Goal: Use online tool/utility: Utilize a website feature to perform a specific function

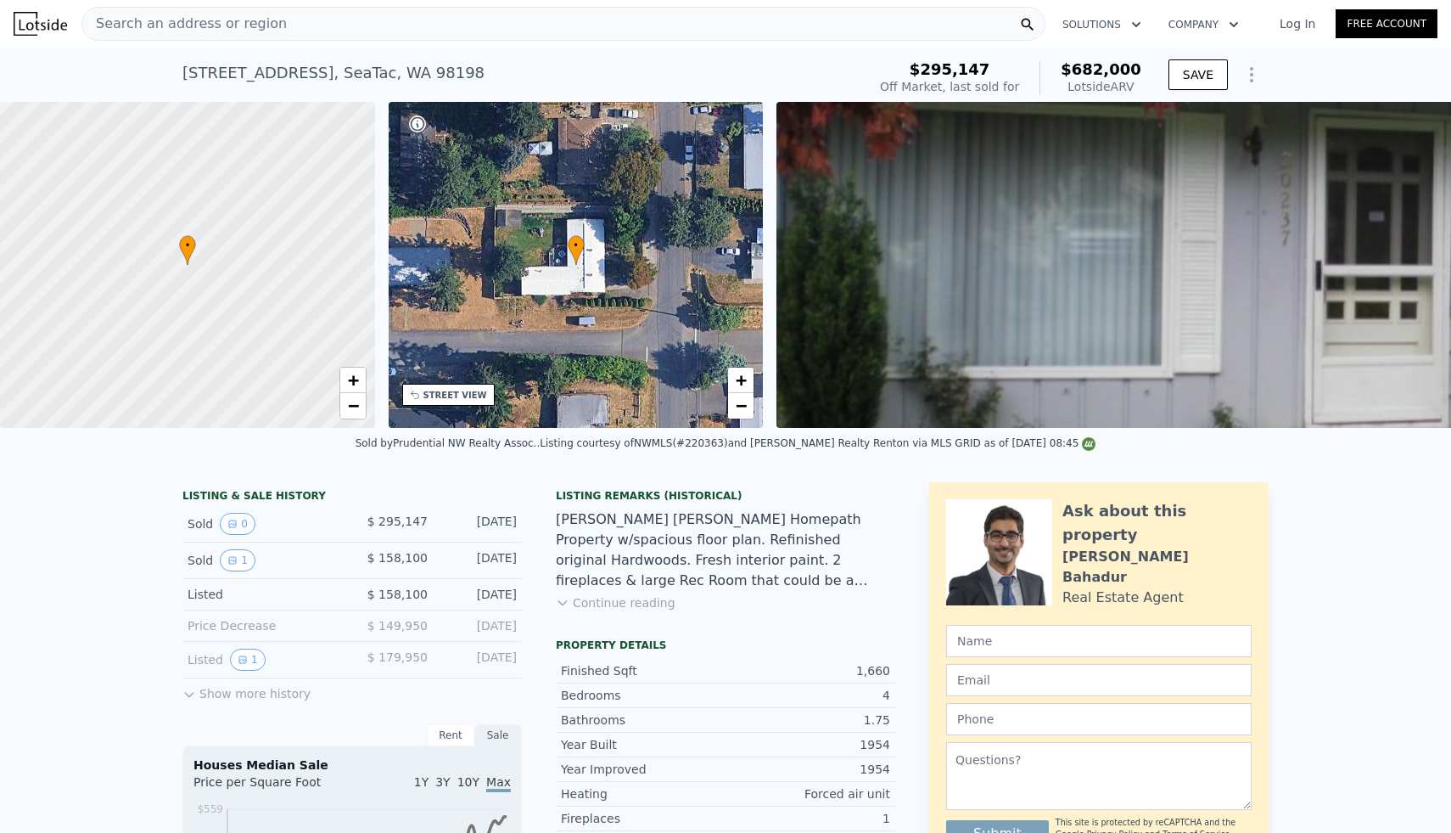
click at [471, 31] on div "Search an address or region" at bounding box center [563, 24] width 964 height 34
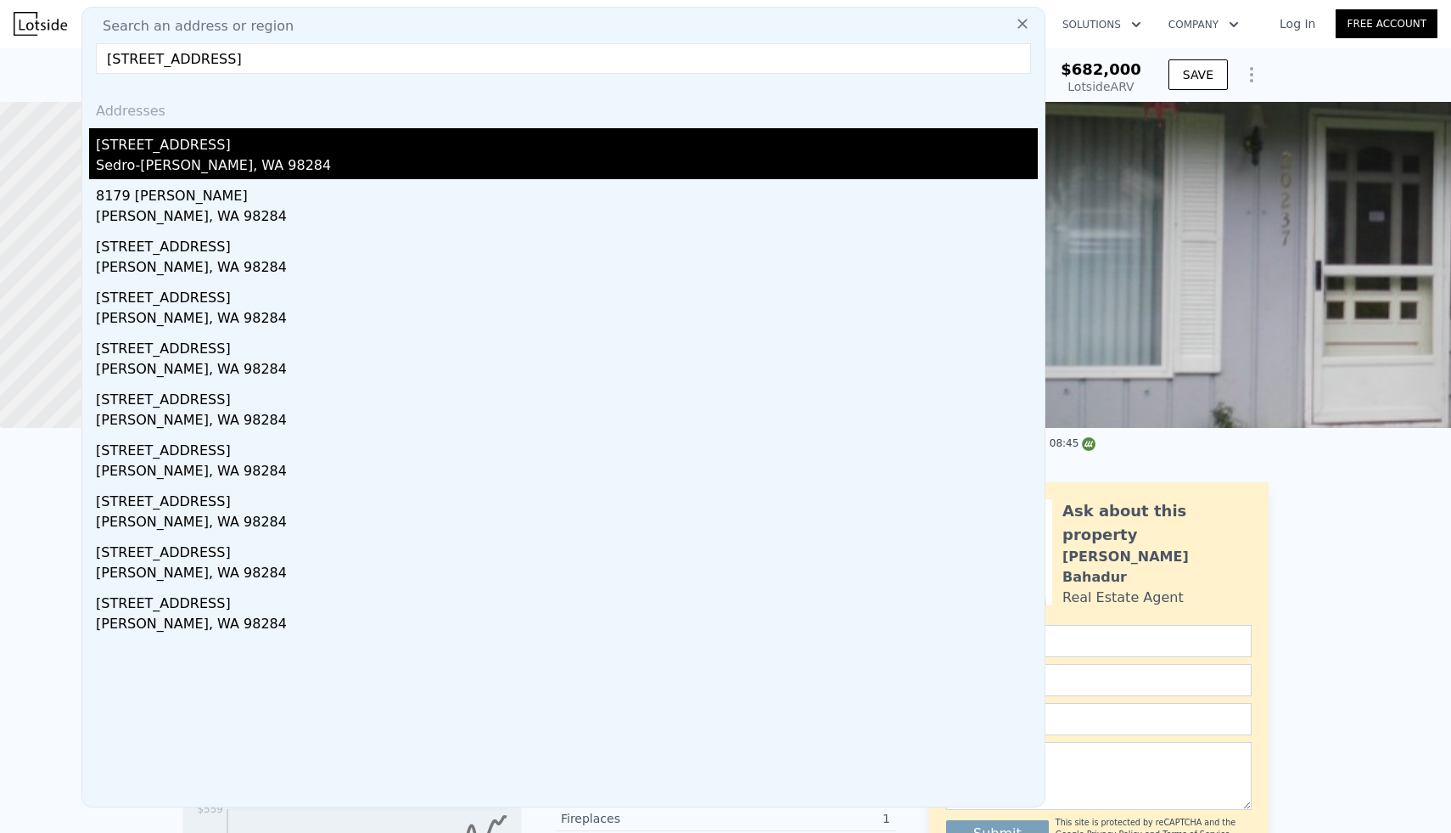
type input "[STREET_ADDRESS]"
click at [148, 143] on div "[STREET_ADDRESS]" at bounding box center [567, 141] width 942 height 27
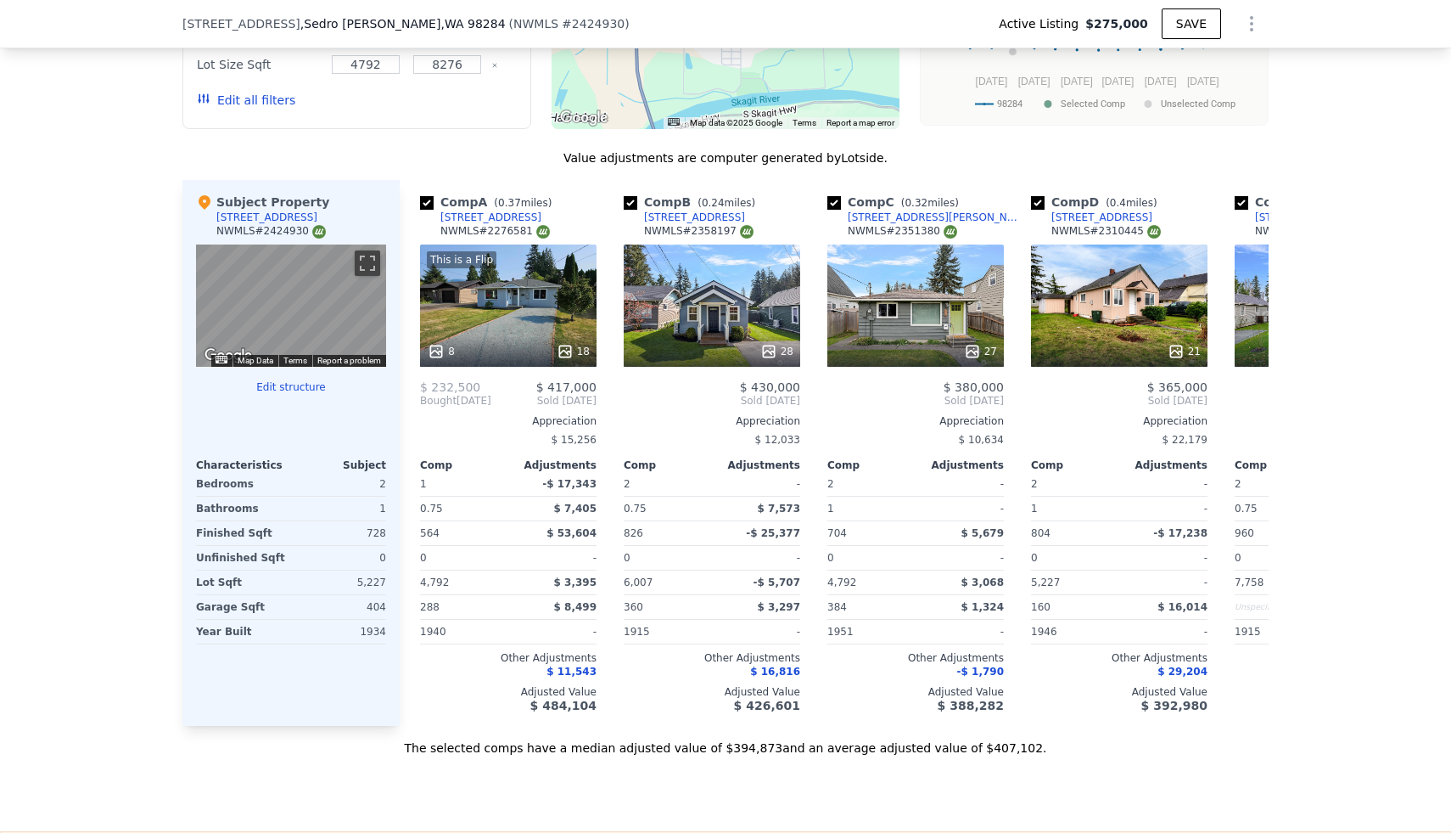
scroll to position [1572, 0]
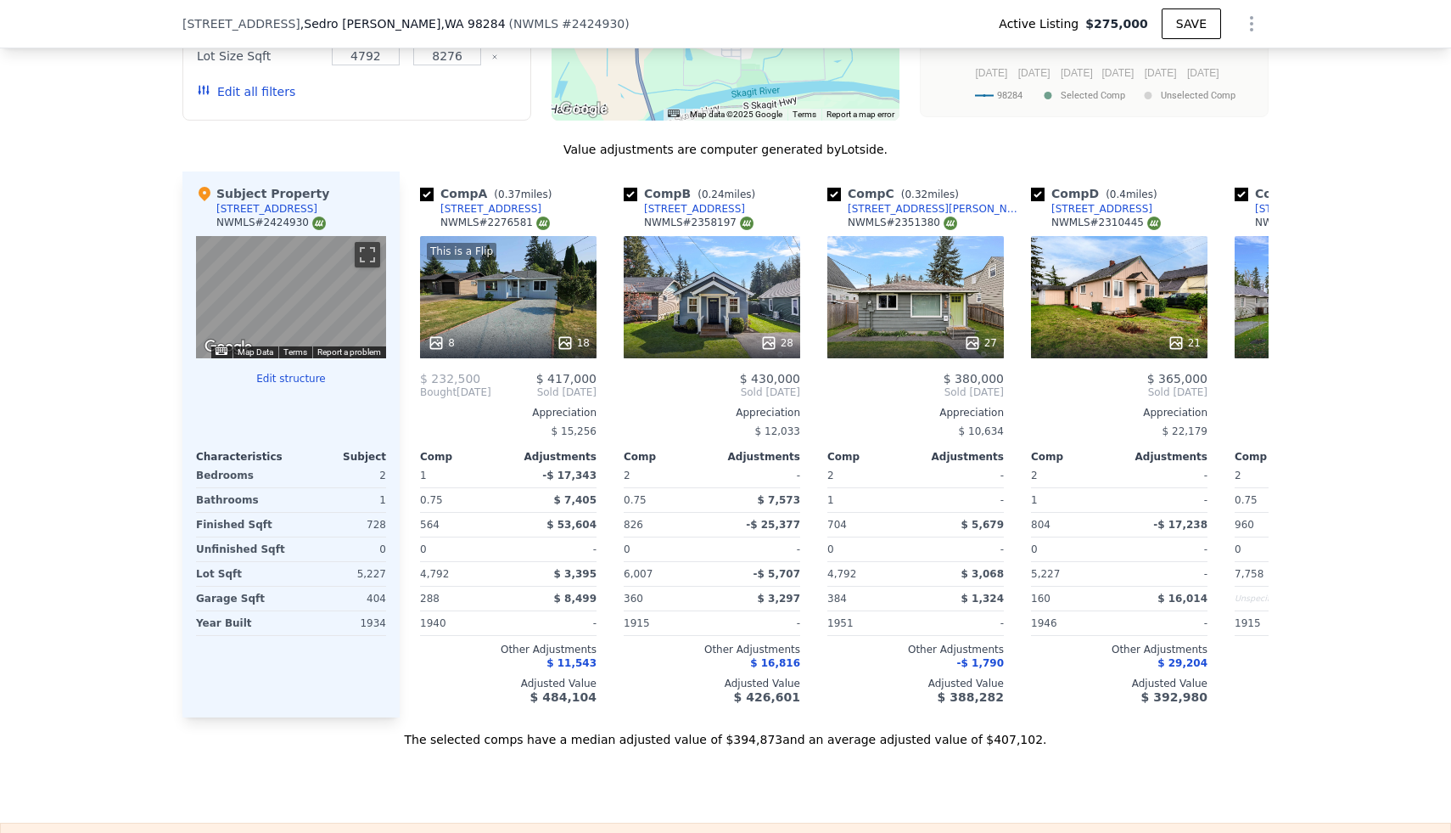
click at [457, 160] on div "Value adjustments are computer generated by Lotside . Subject Property [STREET_…" at bounding box center [725, 444] width 1086 height 607
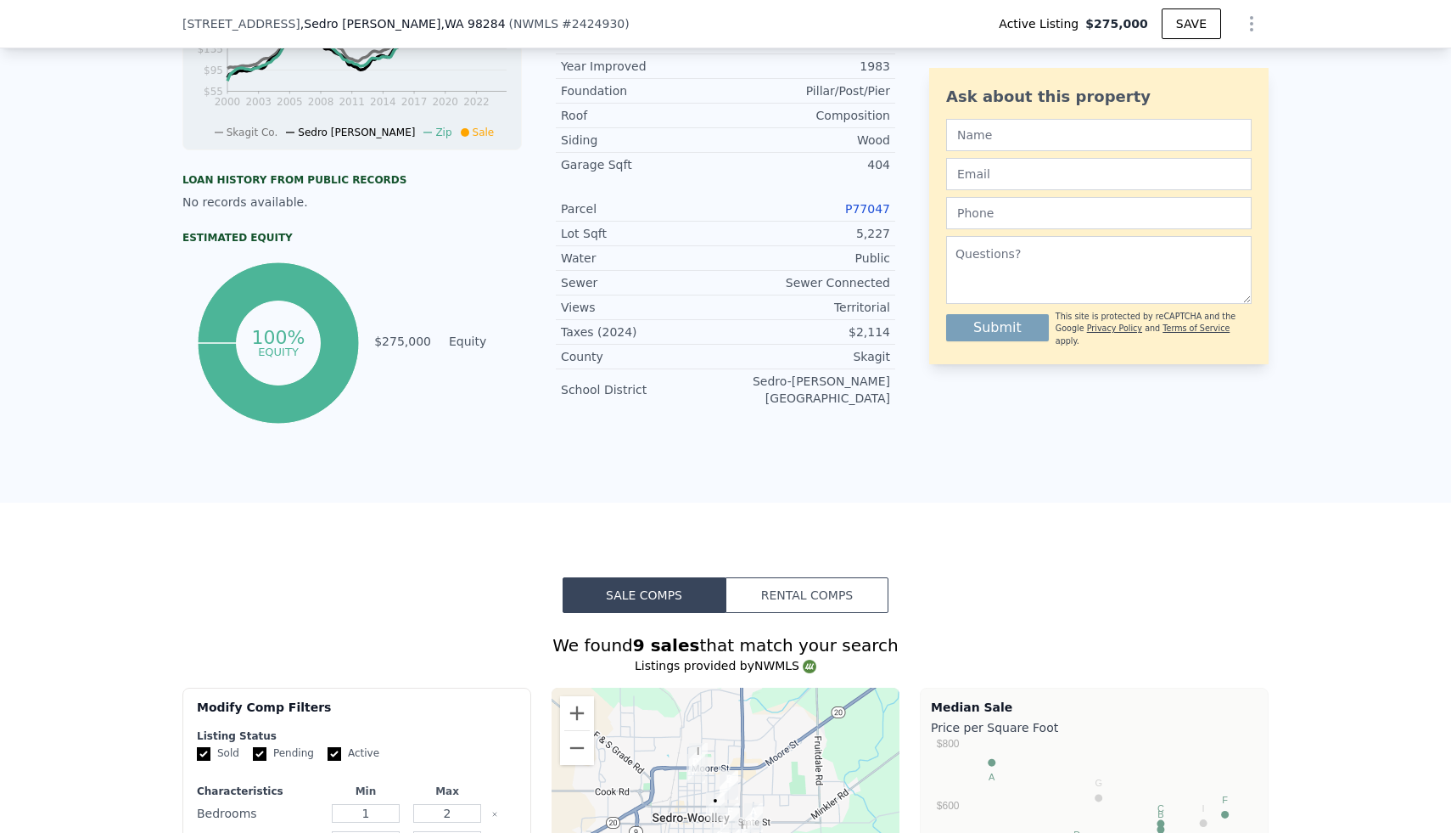
scroll to position [0, 0]
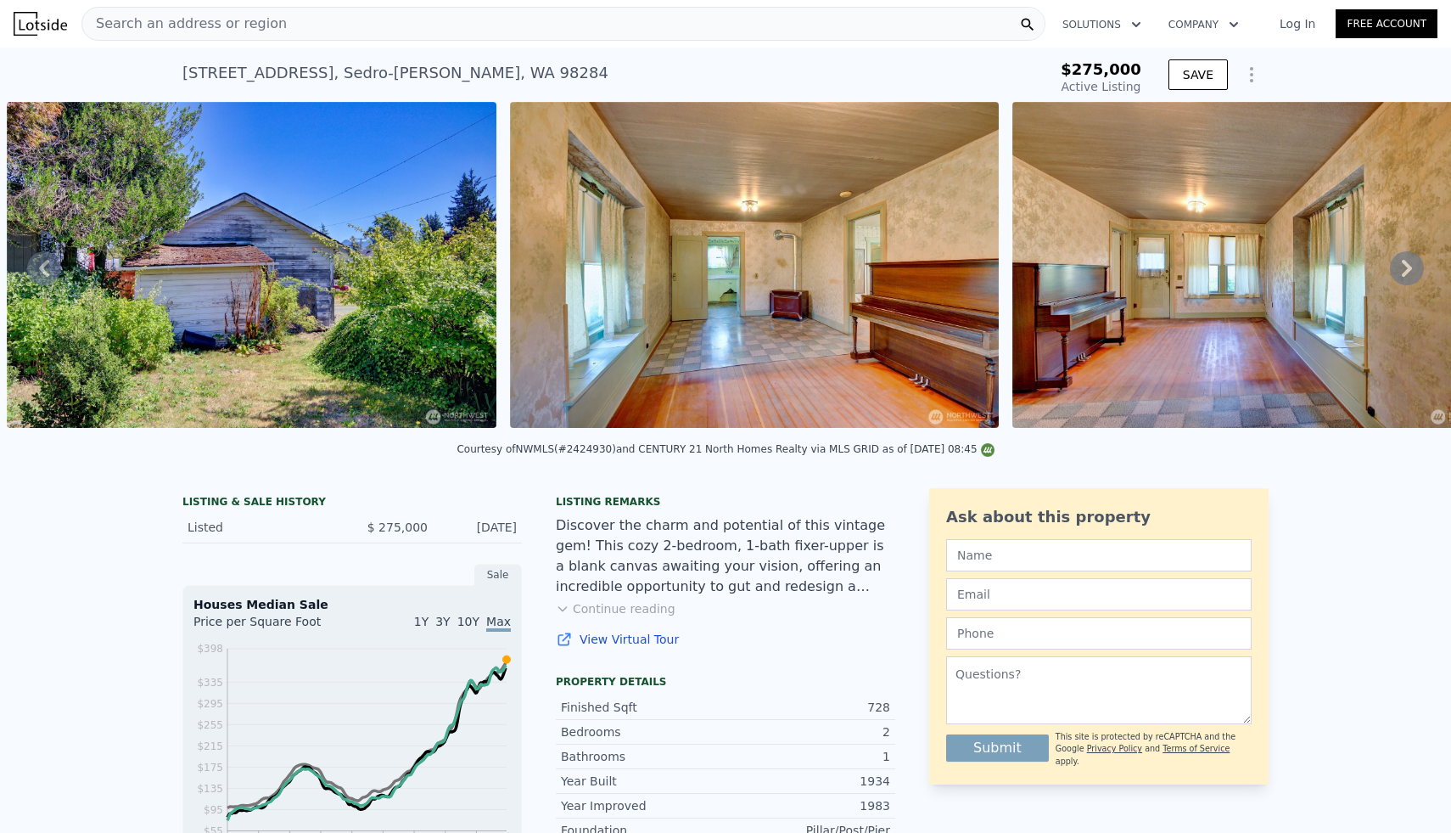
click at [511, 16] on div "Search an address or region" at bounding box center [563, 24] width 964 height 34
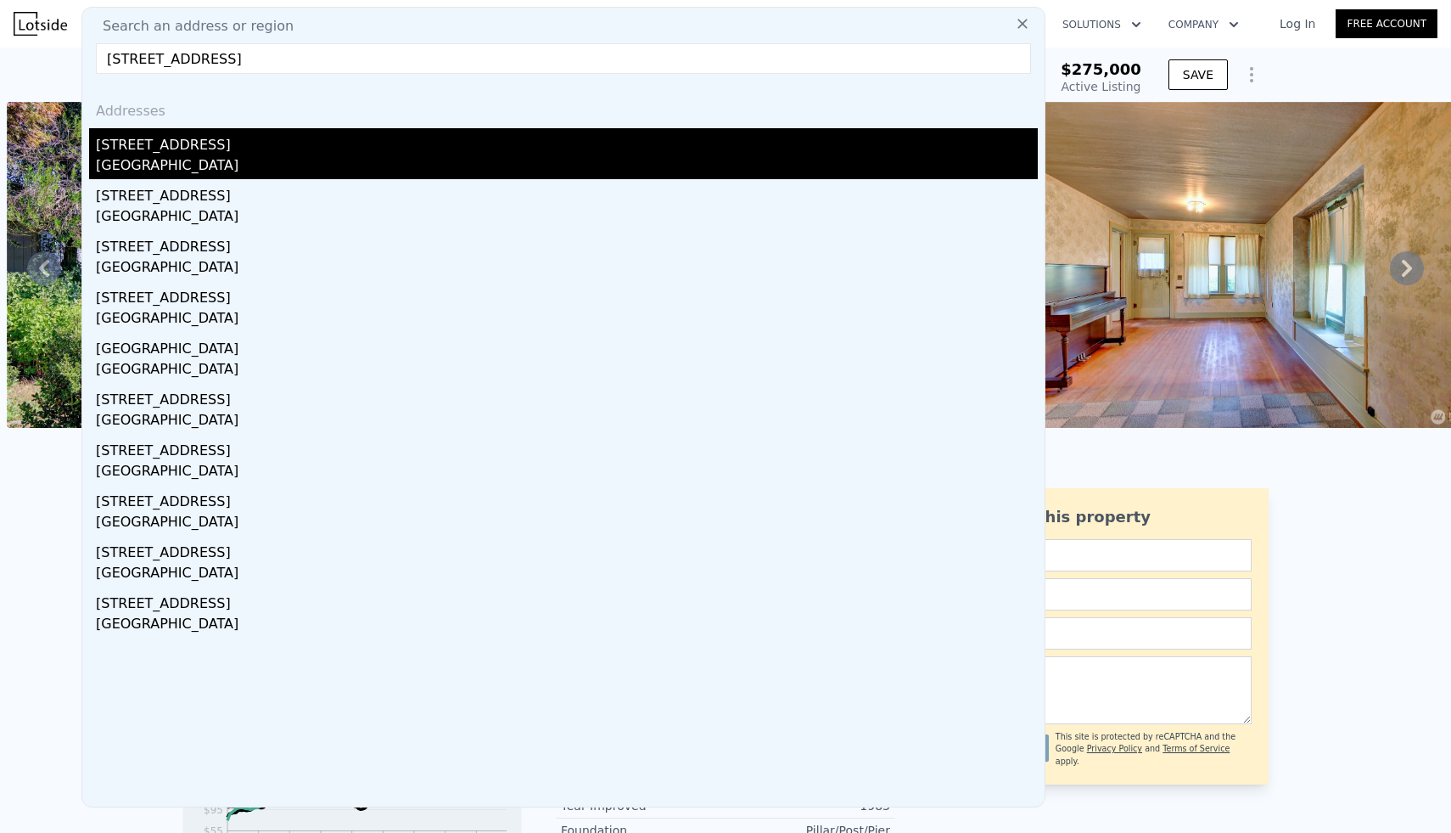
type input "[STREET_ADDRESS]"
click at [141, 155] on div "[GEOGRAPHIC_DATA]" at bounding box center [567, 167] width 942 height 24
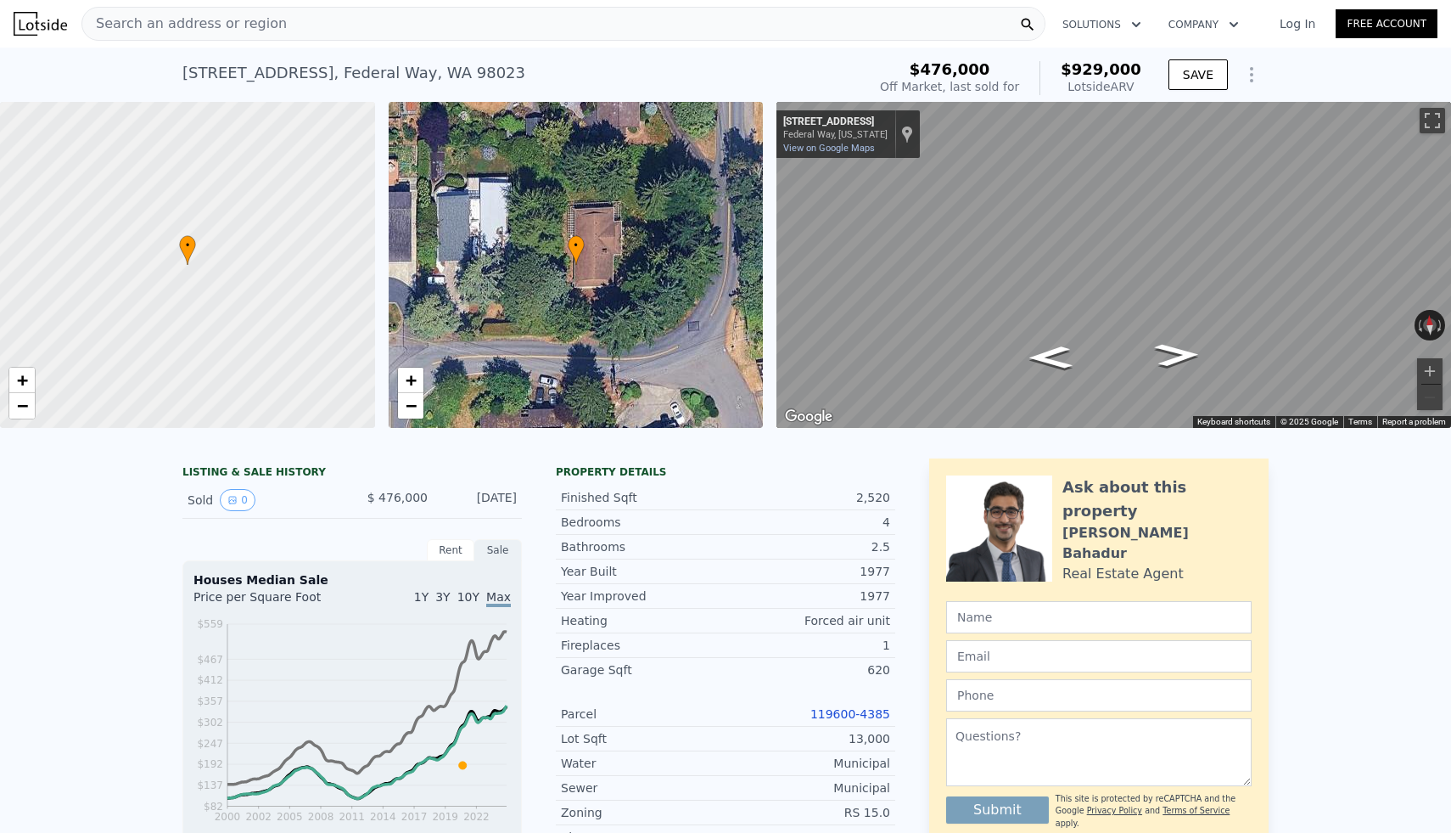
click at [411, 36] on div "Search an address or region" at bounding box center [563, 24] width 964 height 34
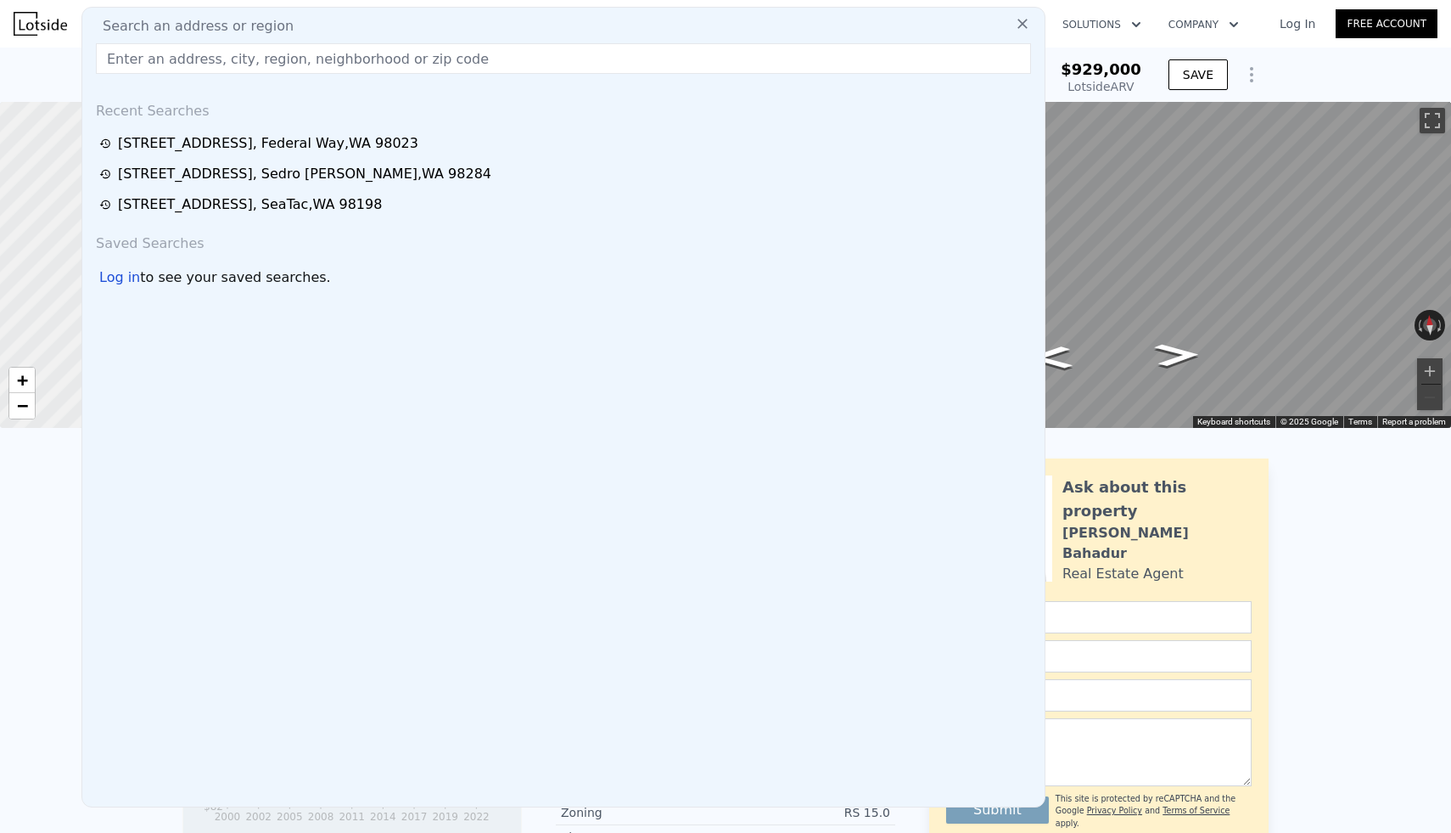
type input "[STREET_ADDRESS]"
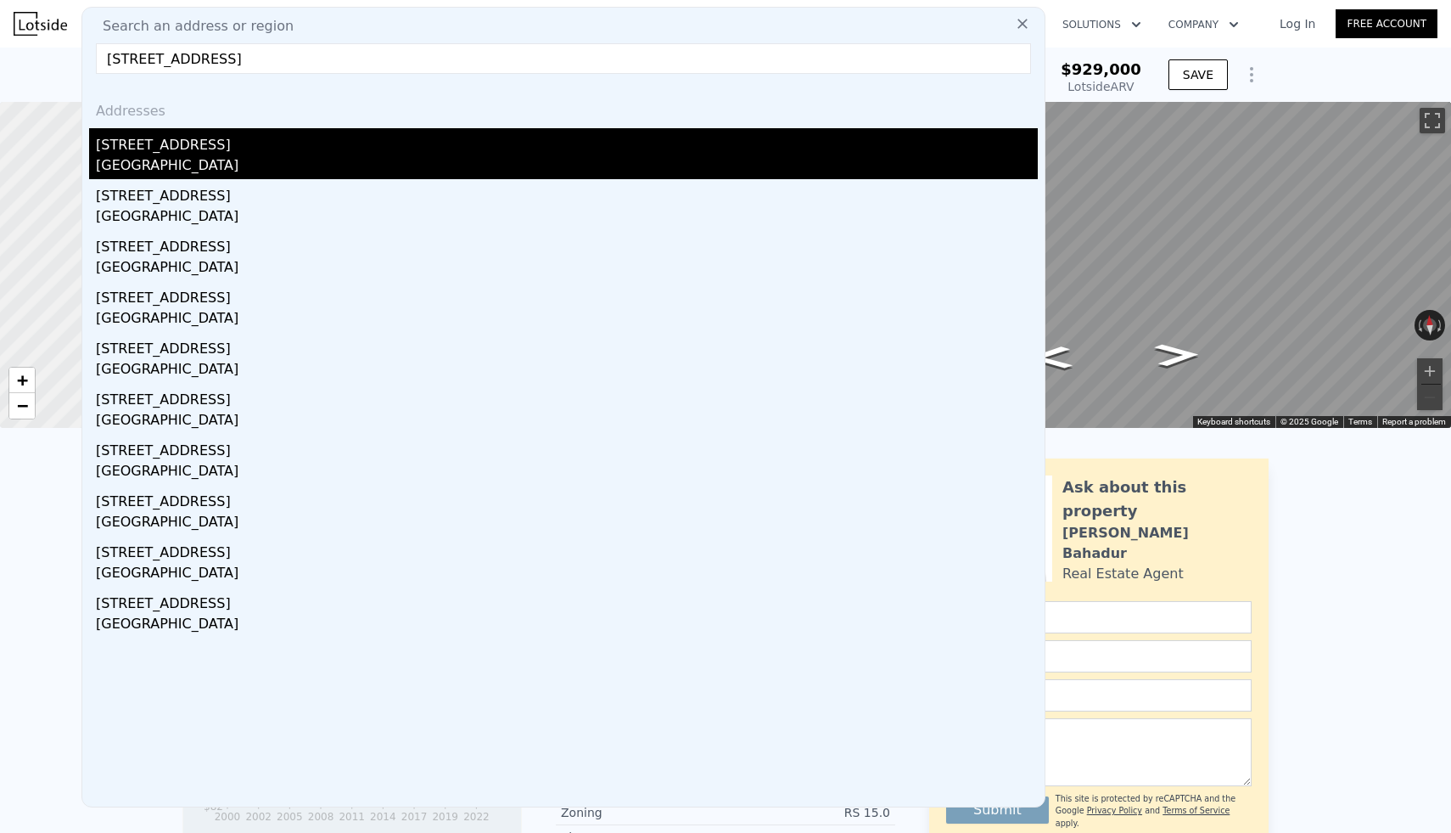
click at [206, 157] on div "[GEOGRAPHIC_DATA]" at bounding box center [567, 167] width 942 height 24
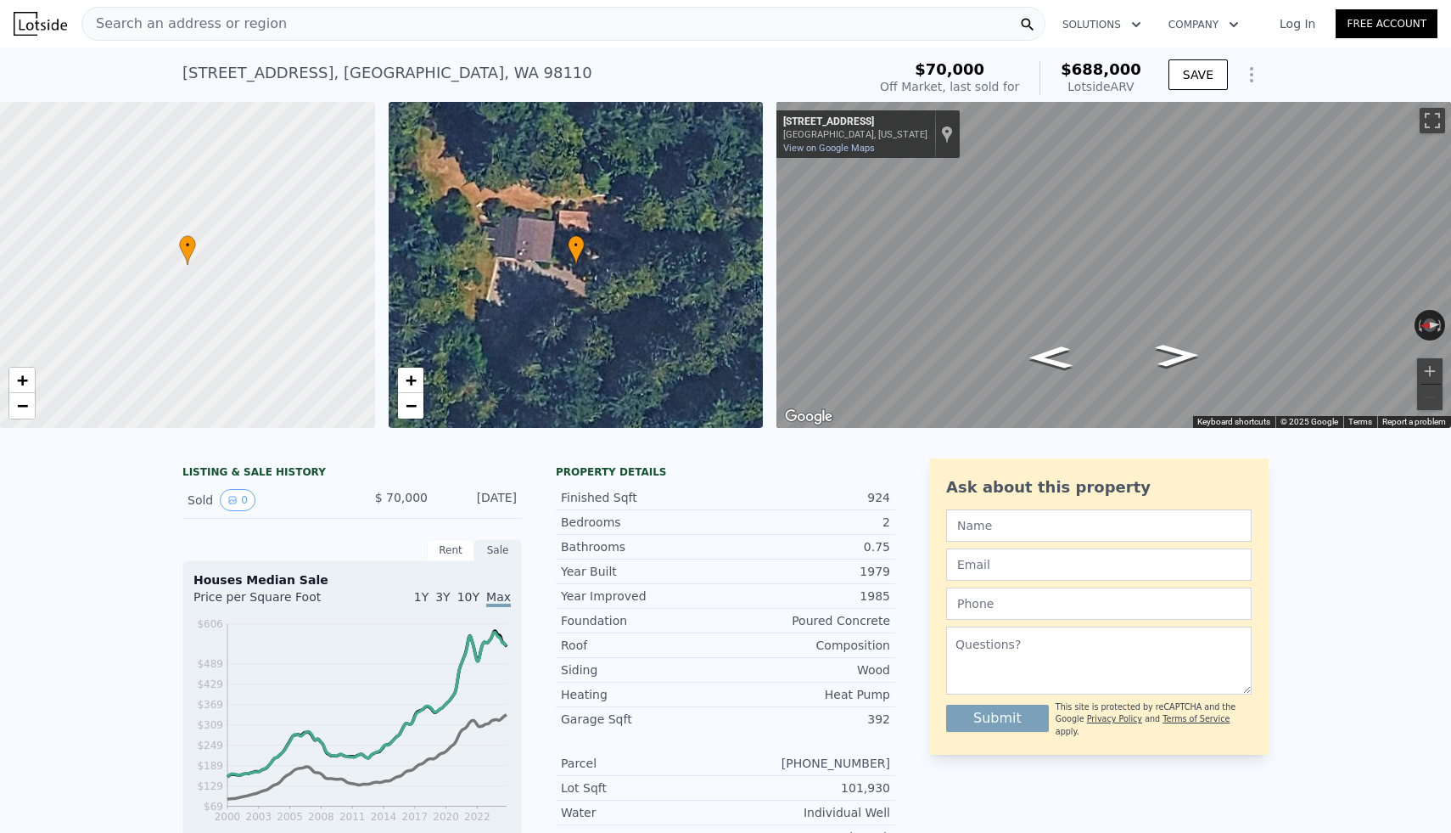
click at [498, 36] on div "Search an address or region" at bounding box center [563, 24] width 964 height 34
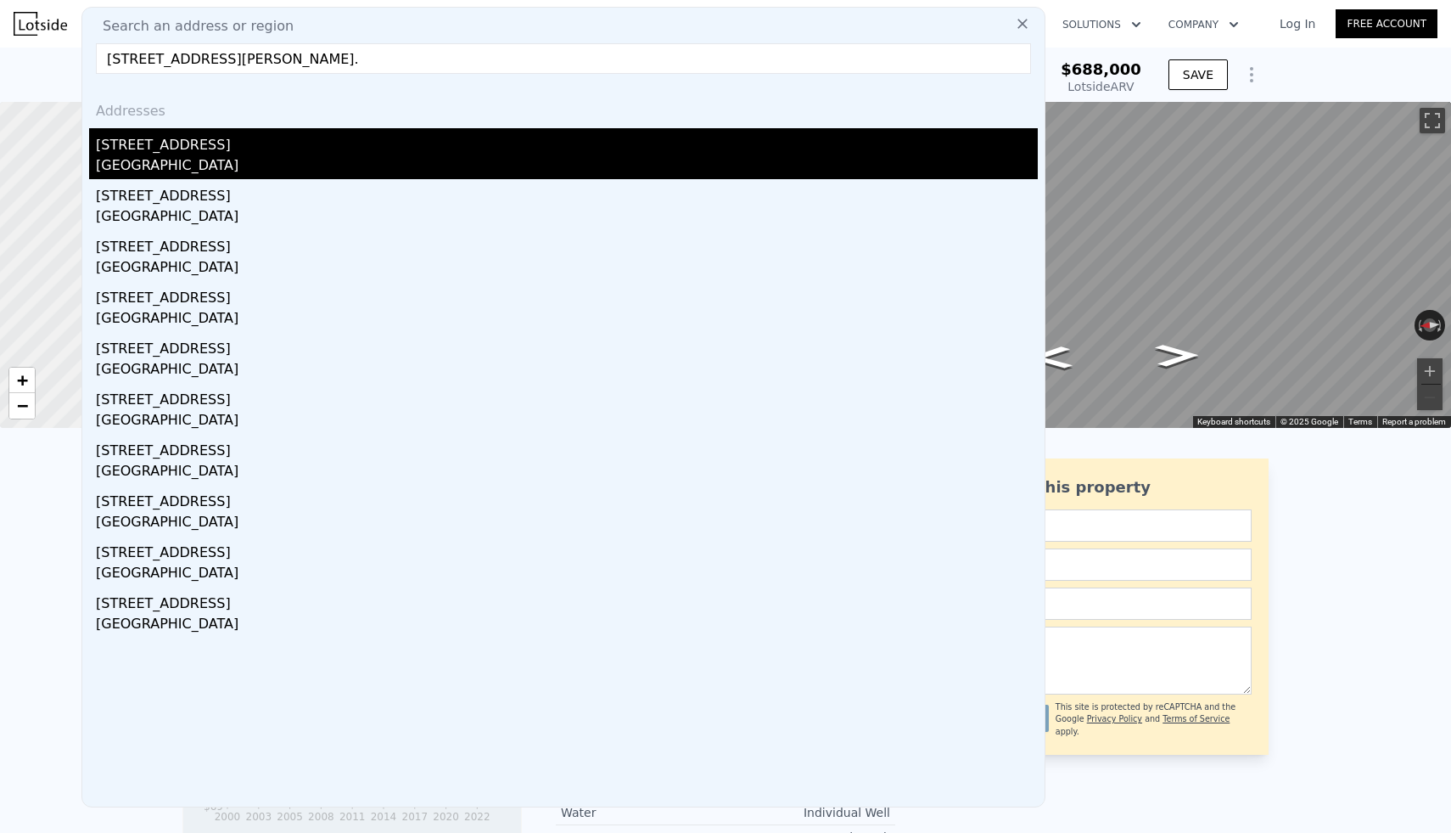
type input "[STREET_ADDRESS][PERSON_NAME]."
click at [199, 153] on div "[STREET_ADDRESS]" at bounding box center [567, 141] width 942 height 27
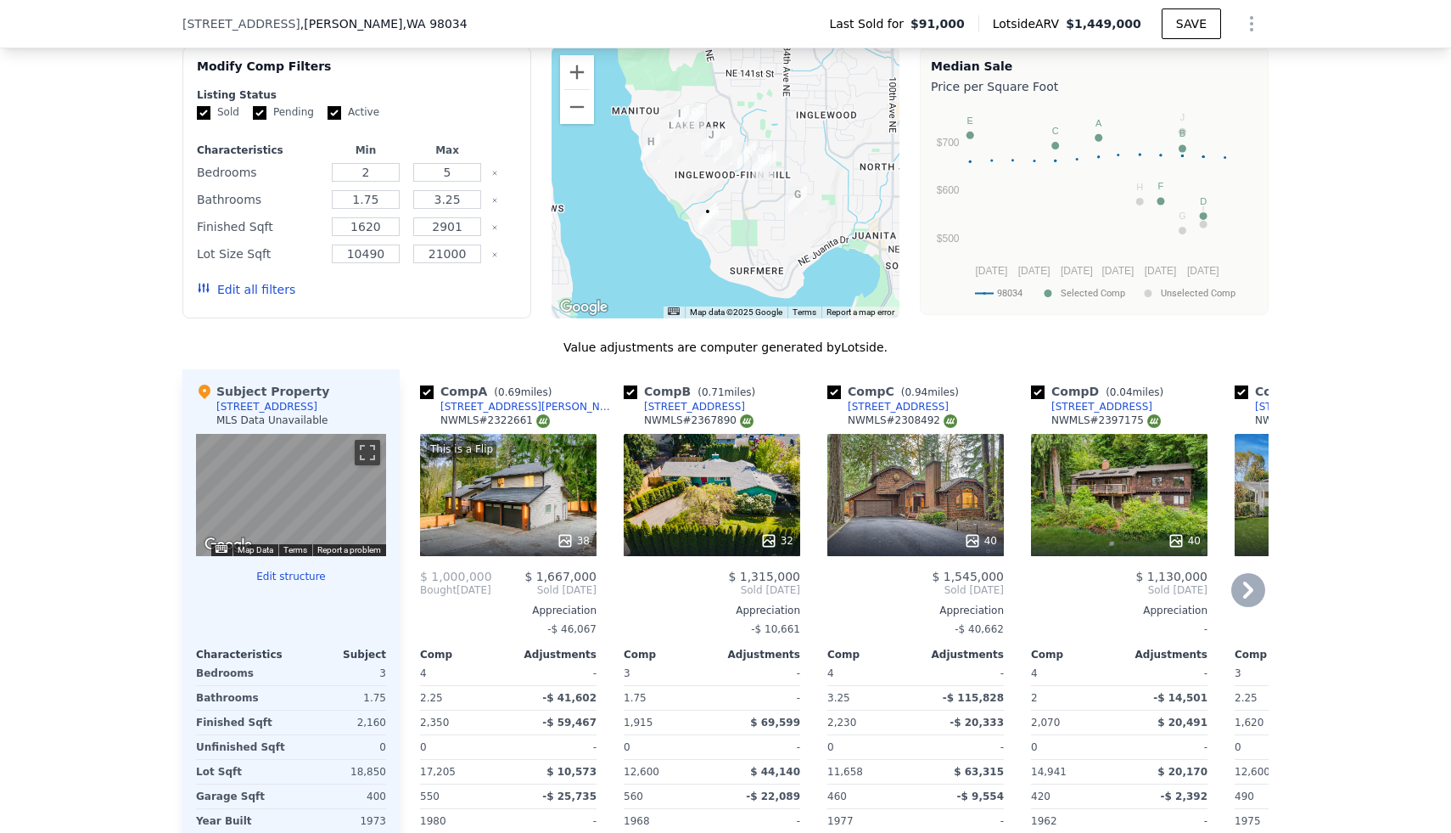
scroll to position [1463, 0]
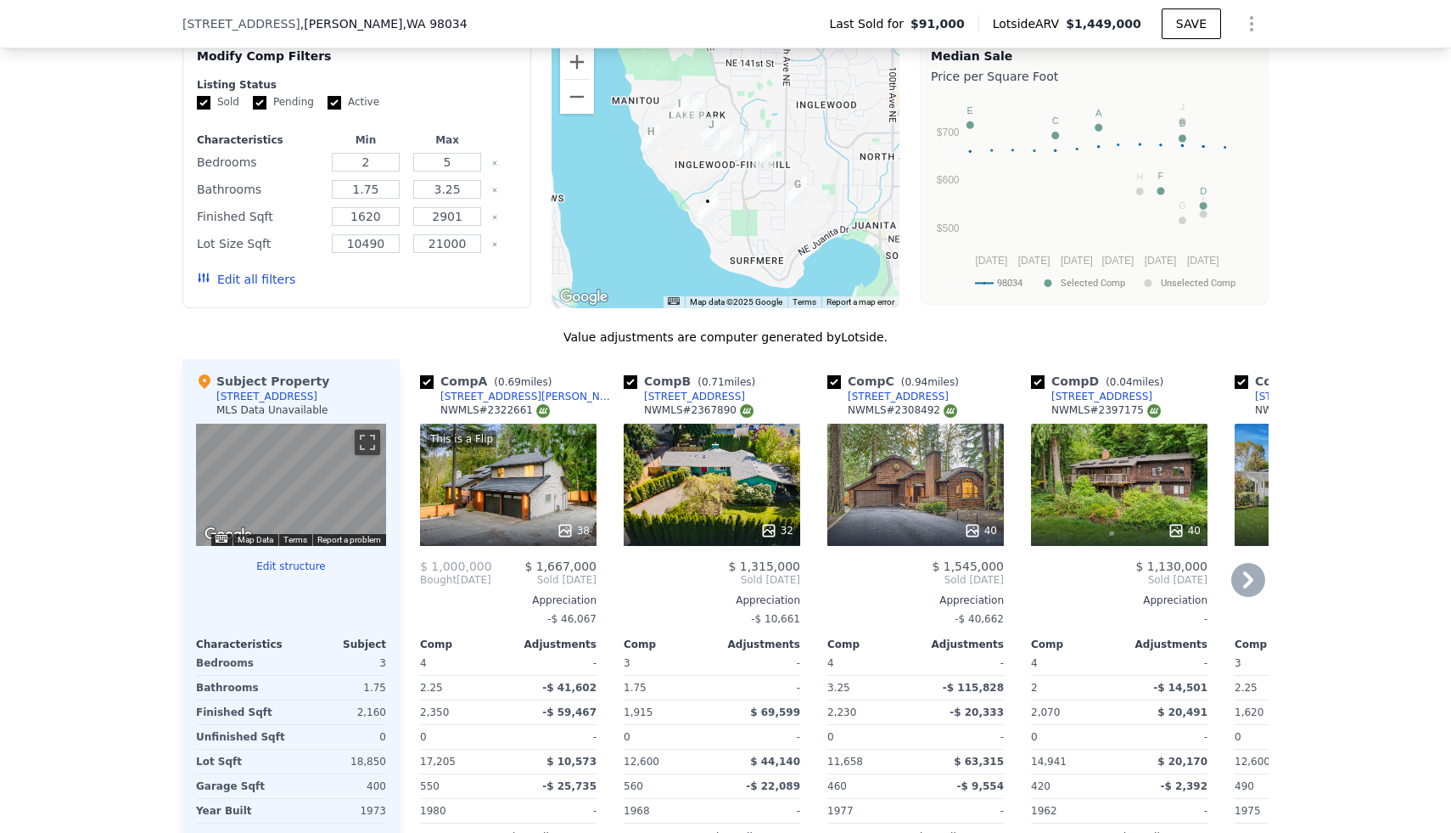
click at [570, 527] on icon at bounding box center [565, 530] width 17 height 17
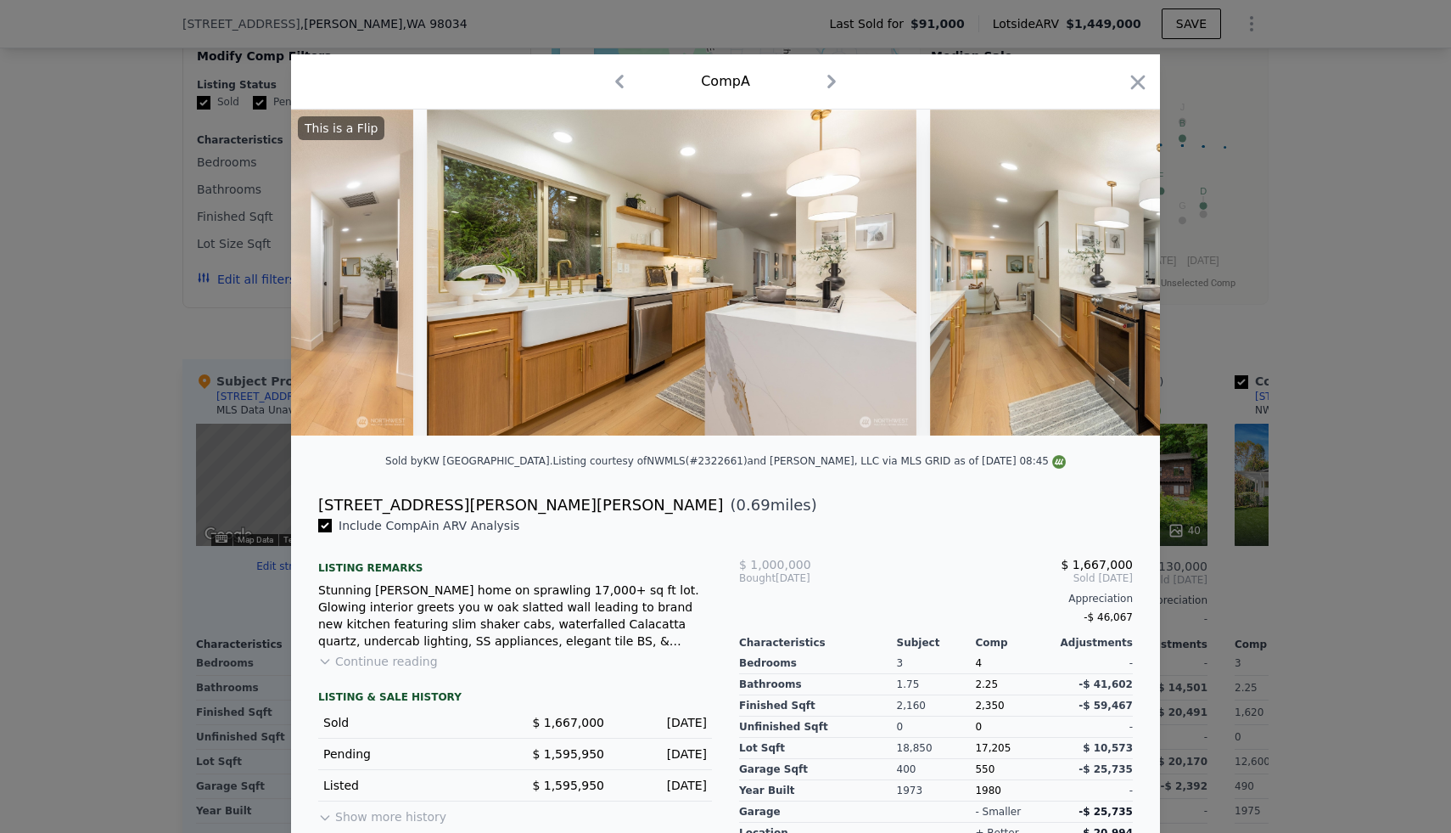
scroll to position [0, 4273]
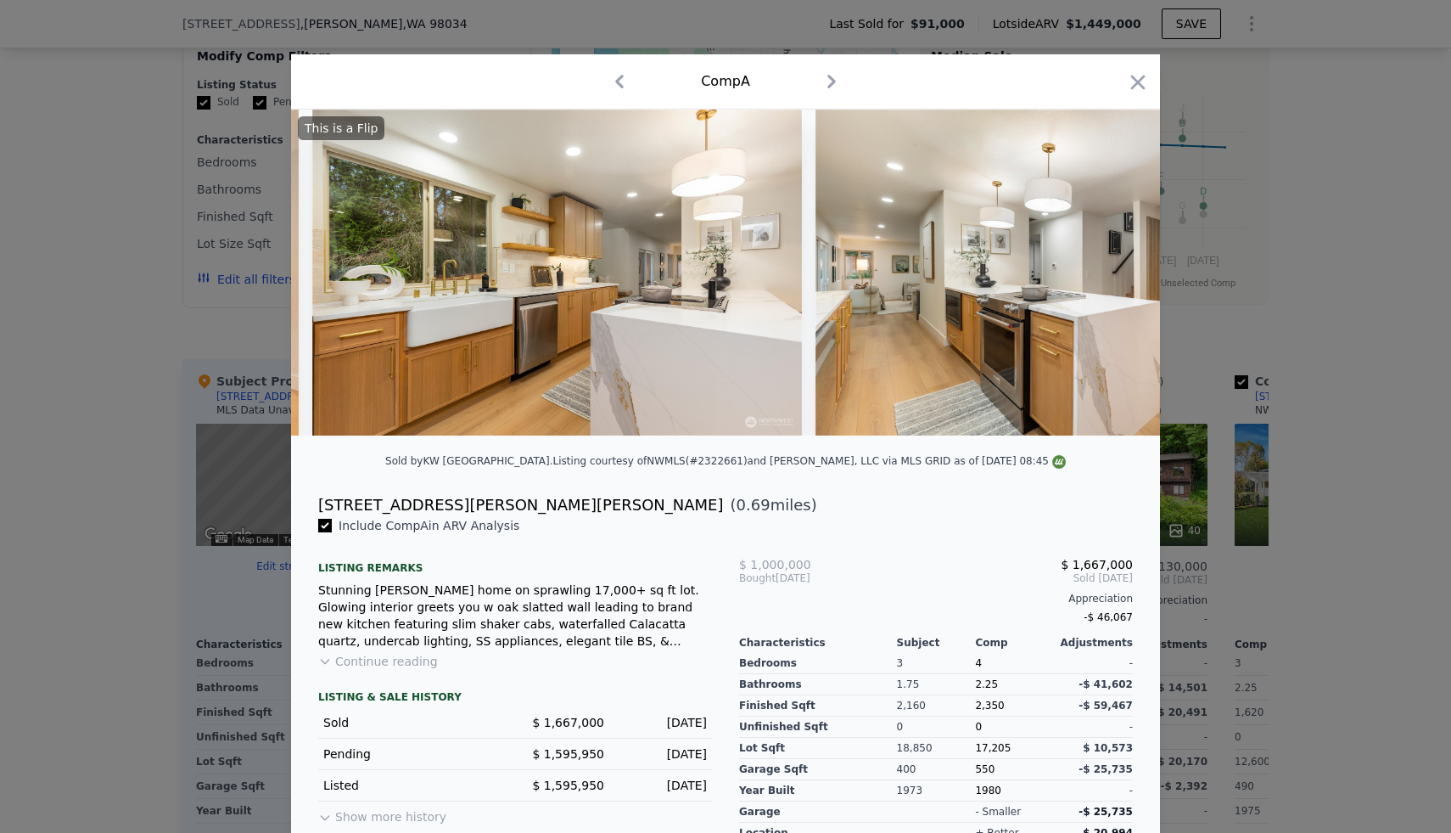
click at [1335, 224] on div at bounding box center [725, 416] width 1451 height 833
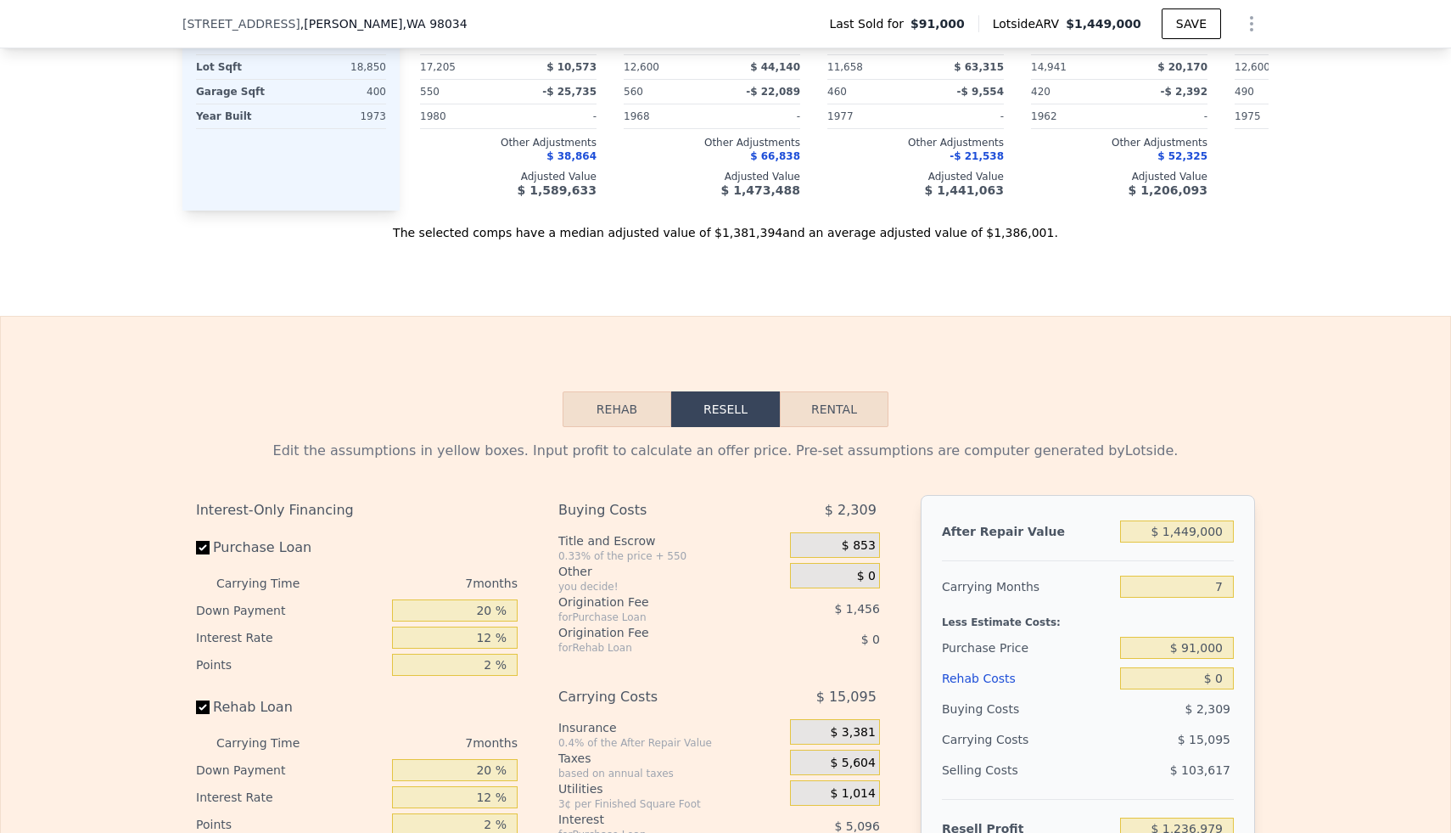
scroll to position [2159, 0]
click at [1195, 534] on input "$ 1,449,000" at bounding box center [1177, 530] width 114 height 22
type input "$ 1"
type input "-$ 105,572"
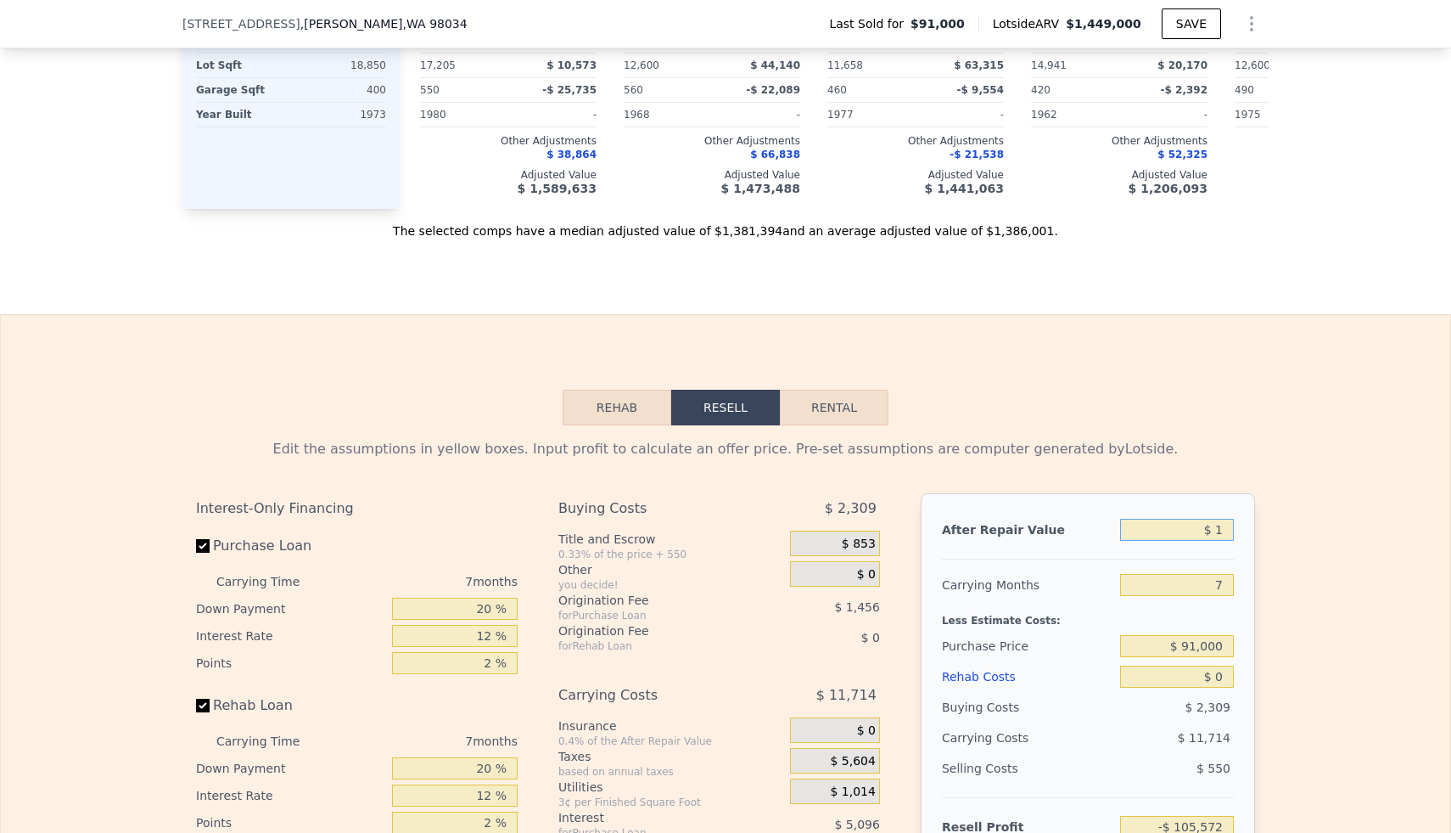
type input "$ 13"
type input "-$ 105,560"
type input "$ 130"
type input "-$ 105,451"
type input "$ 1,300"
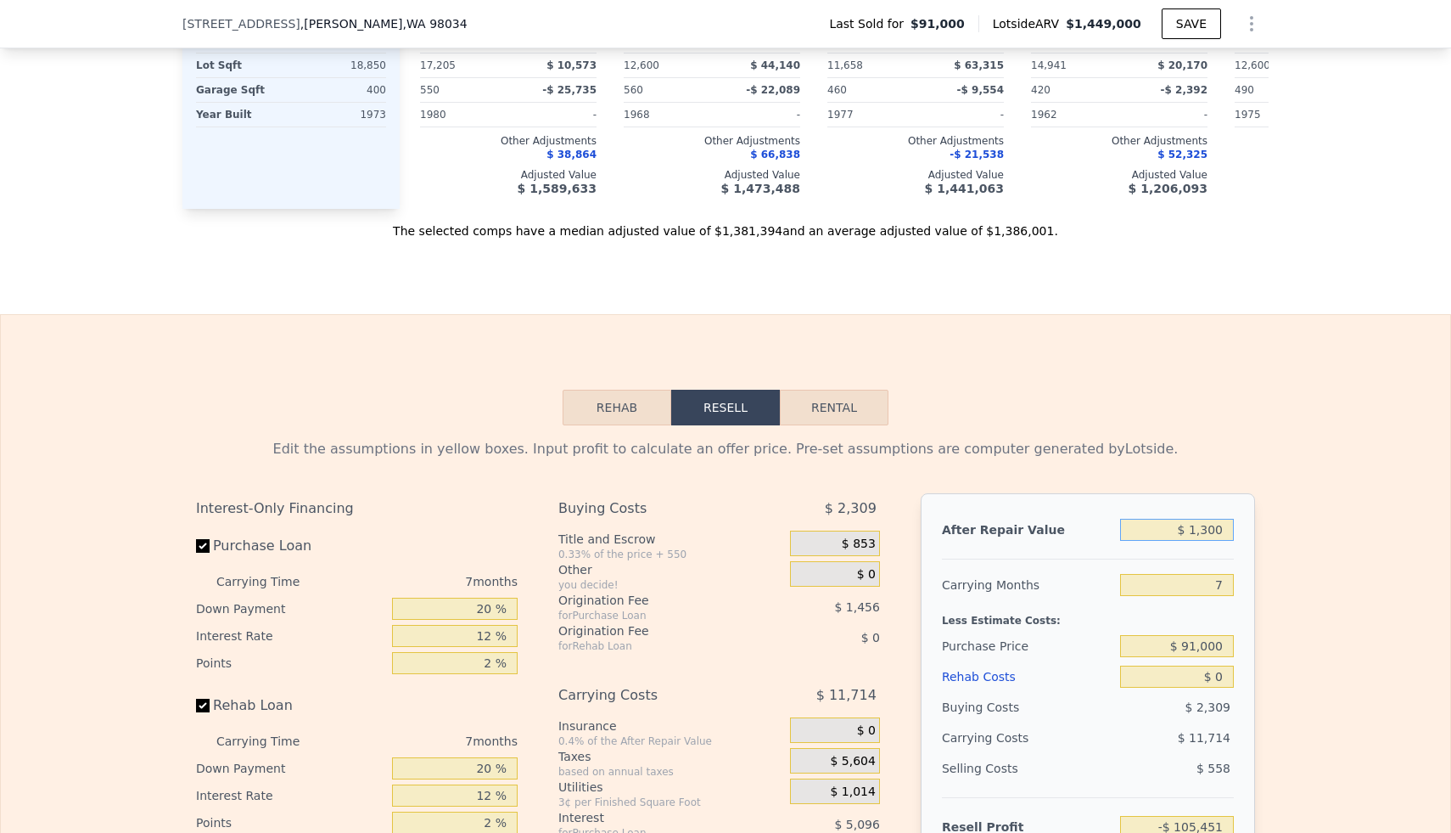
type input "-$ 104,369"
type input "$ 13,000"
type input "-$ 93,527"
type input "$ 130,000"
type input "$ 14,877"
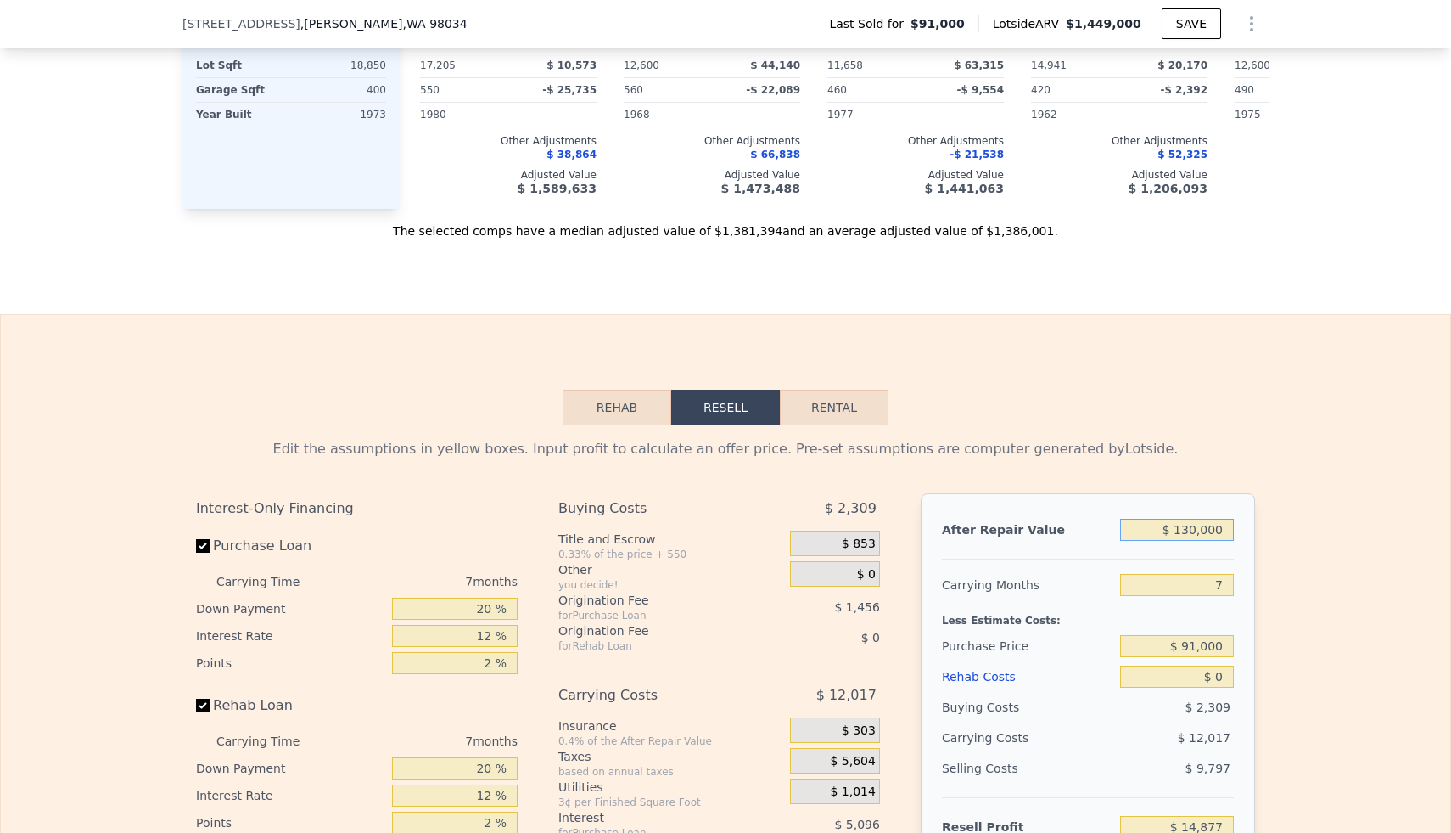
type input "$ 1,300,000"
type input "$ 1,098,925"
type input "$ 1,300,000"
click at [1286, 472] on div "Edit the assumptions in yellow boxes. Input profit to calculate an offer price.…" at bounding box center [726, 741] width 1450 height 632
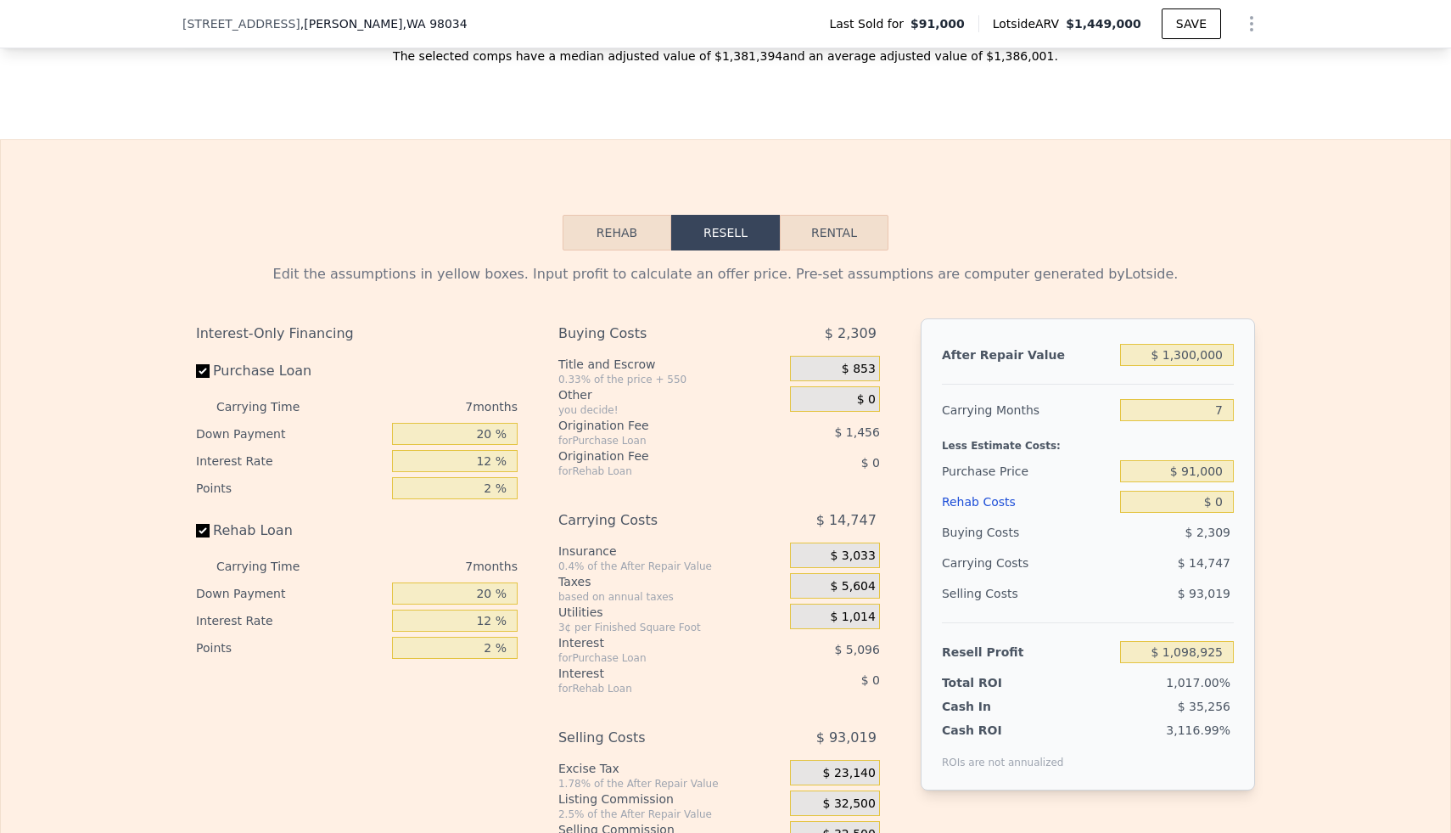
scroll to position [2400, 0]
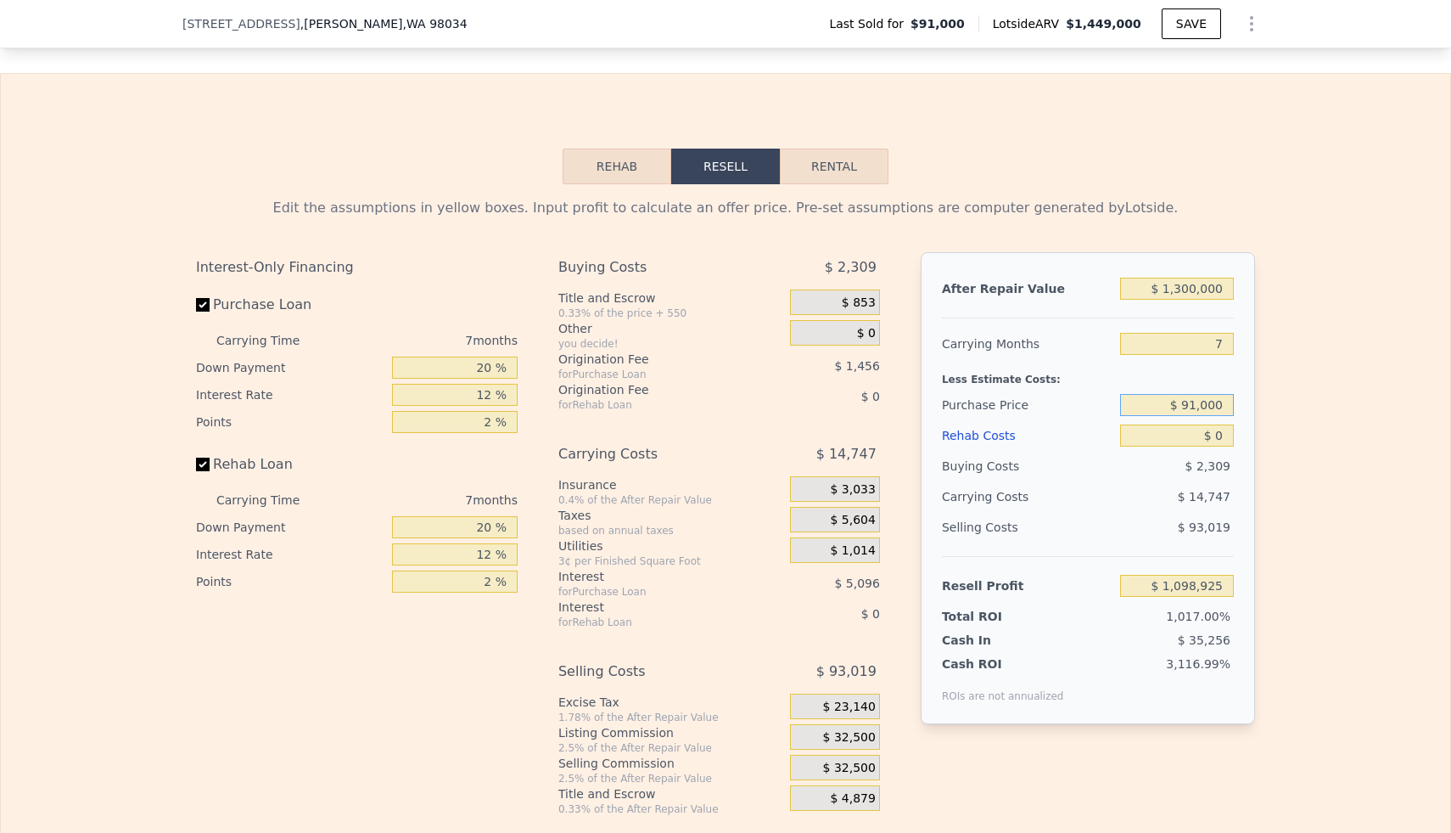
click at [1217, 406] on input "$ 91,000" at bounding box center [1177, 405] width 114 height 22
type input "$ 900,000"
click at [1336, 394] on div "Edit the assumptions in yellow boxes. Input profit to calculate an offer price.…" at bounding box center [726, 500] width 1450 height 632
type input "$ 228,983"
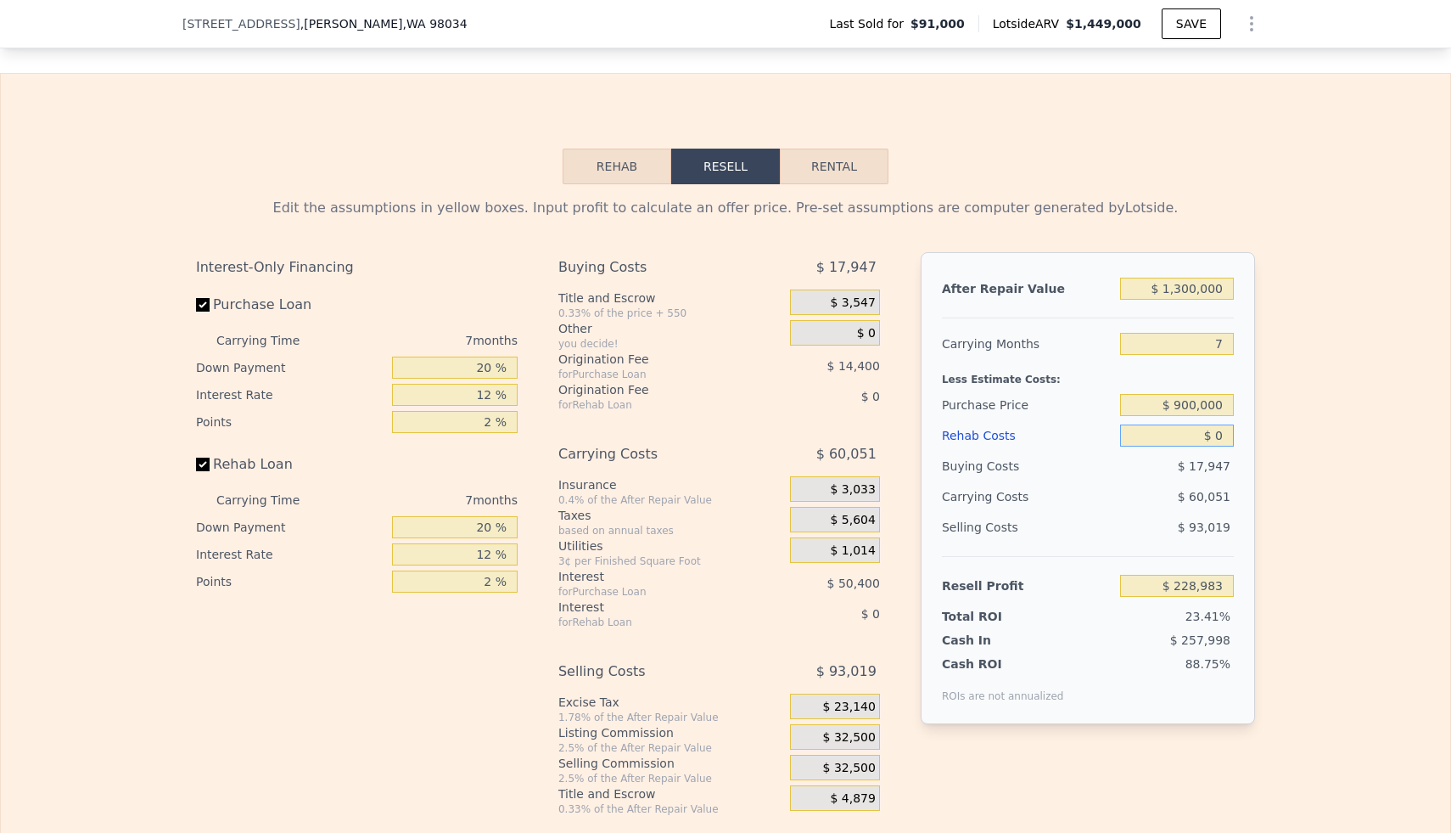
click at [1216, 441] on input "$ 0" at bounding box center [1177, 435] width 114 height 22
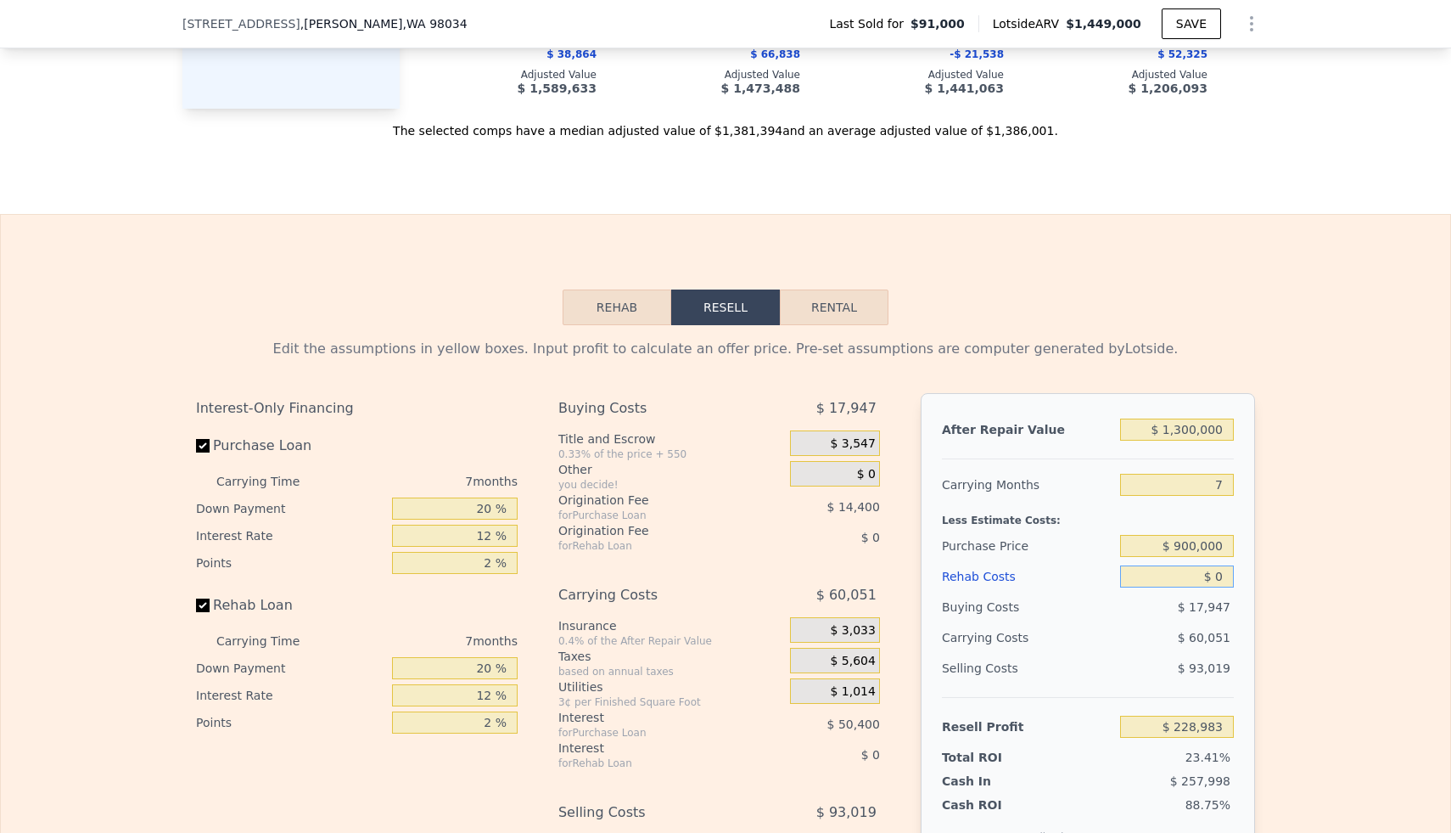
scroll to position [2284, 0]
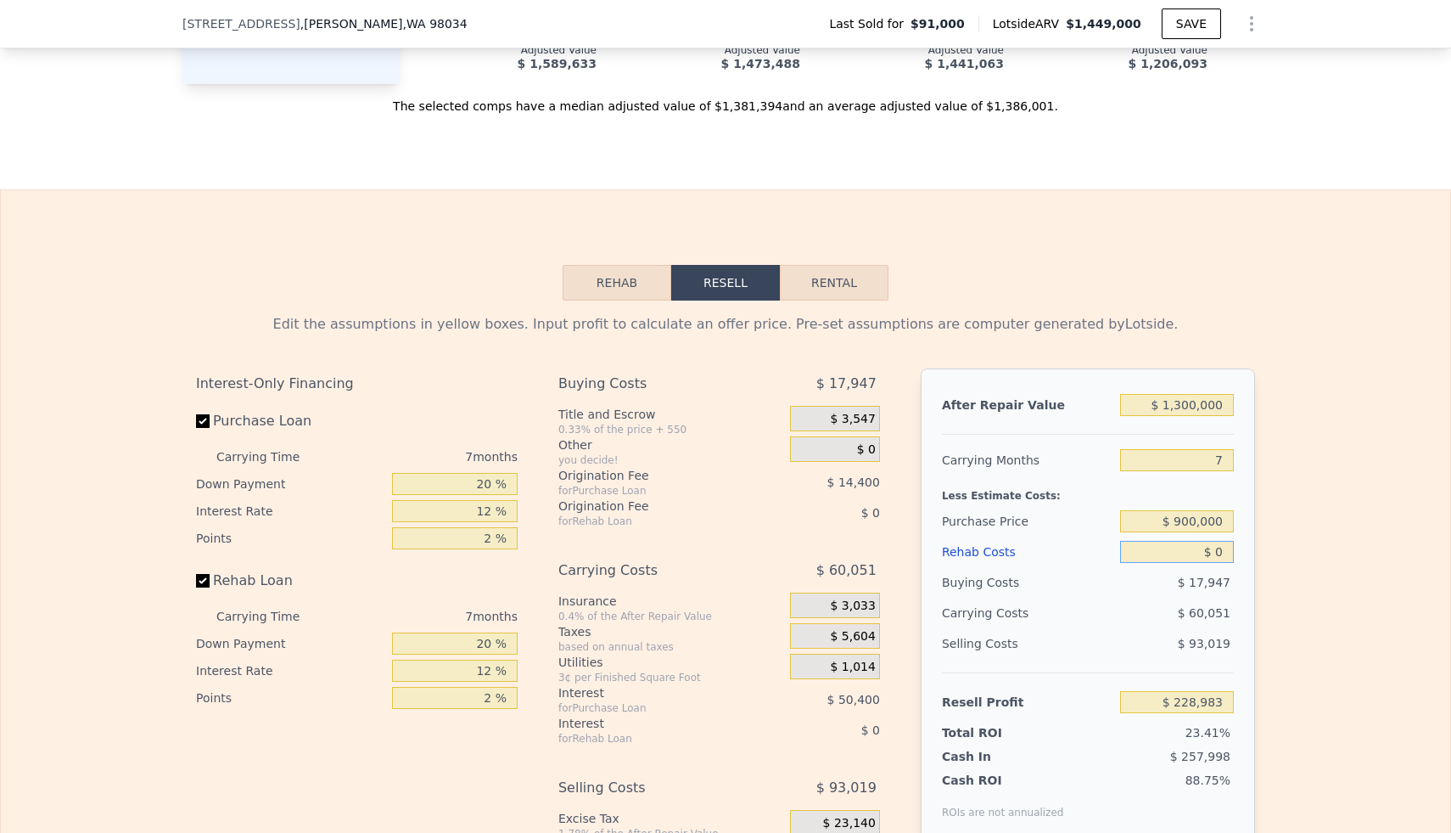
type input "$ 10"
type input "$ 228,973"
type input "$ 170"
type input "$ 228,803"
type input "$ 1,700"
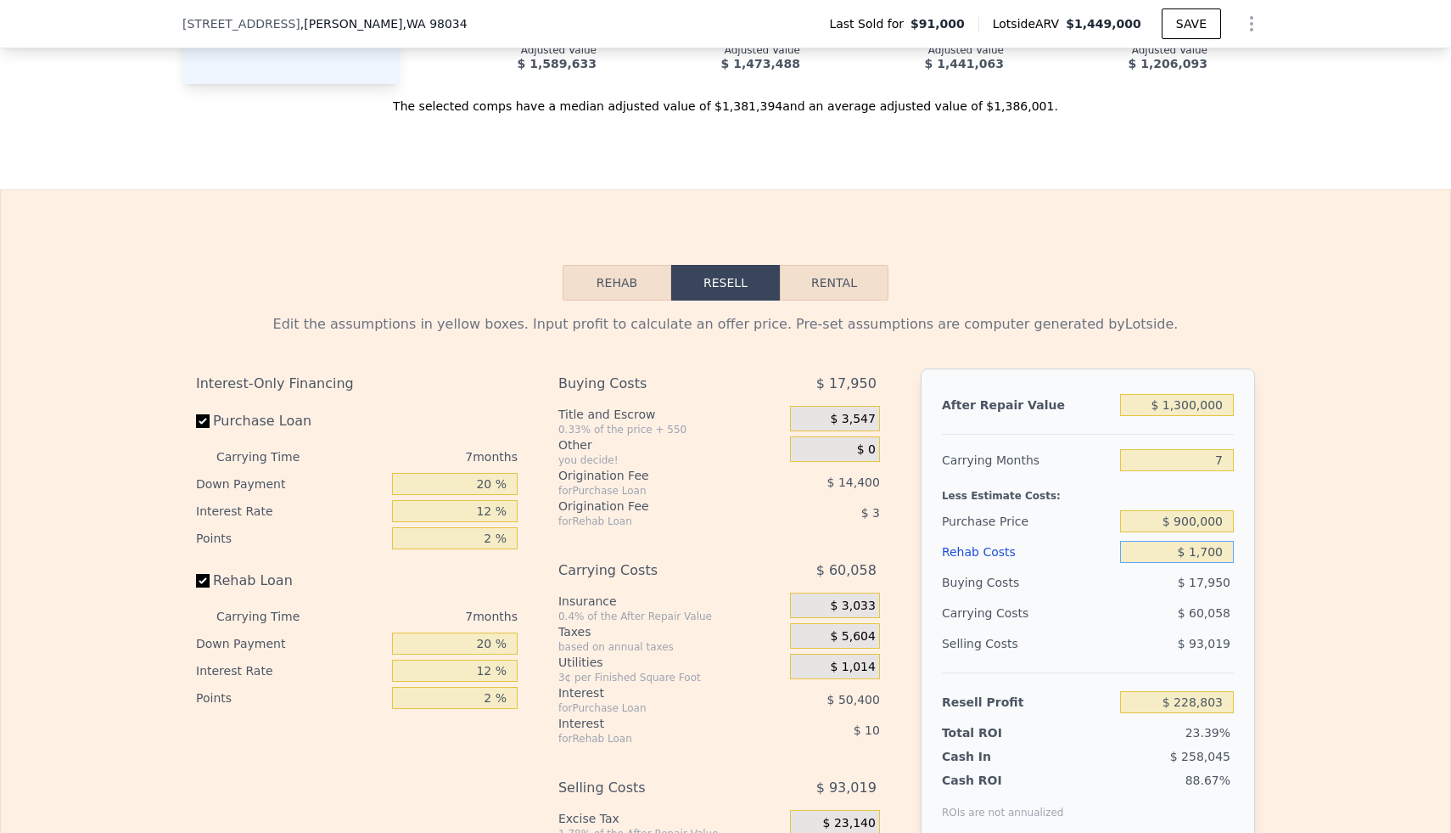
type input "$ 227,158"
type input "$ 17,000"
type input "$ 210,759"
type input "$ 170,000"
type input "$ 46,743"
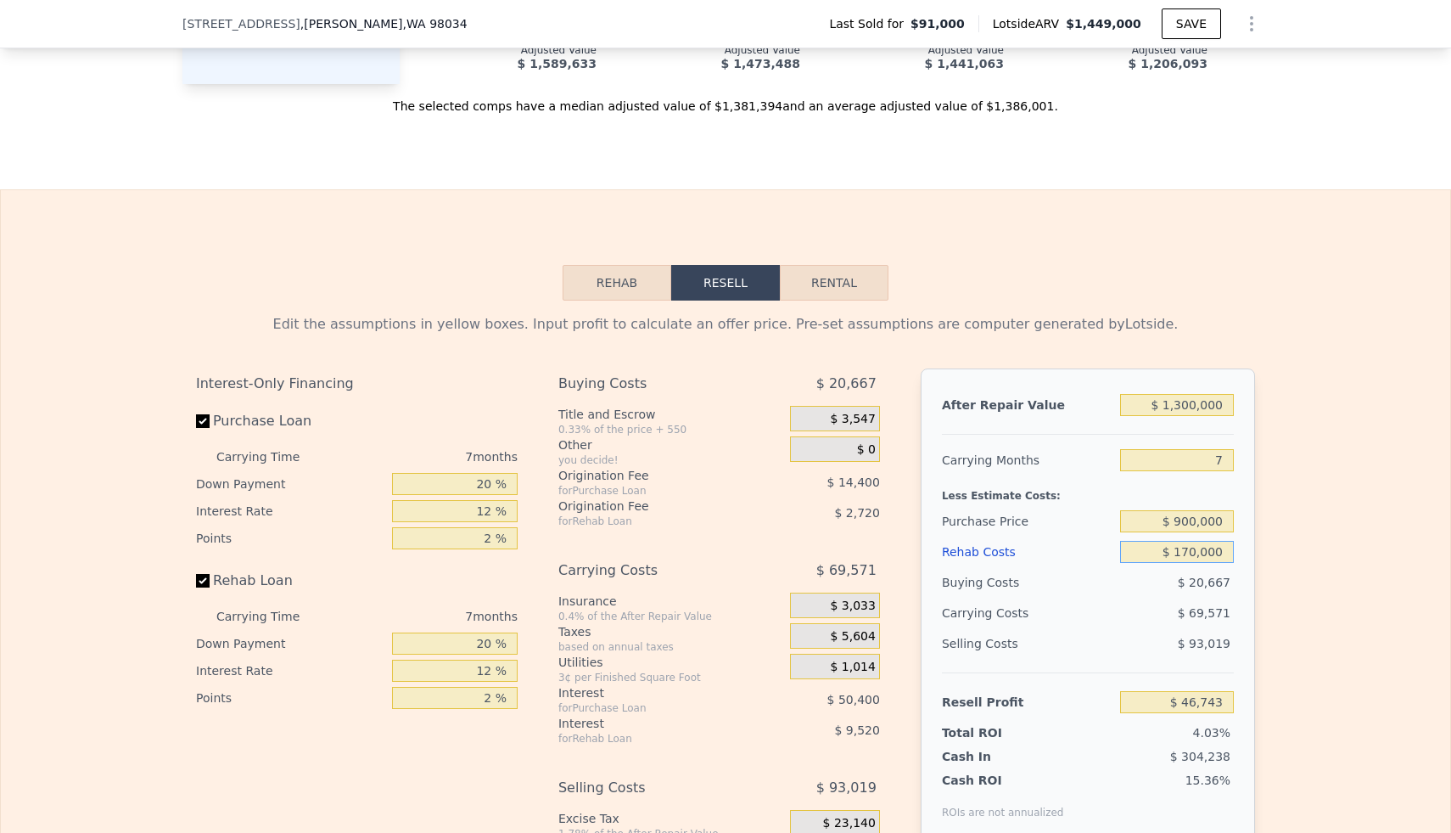
type input "$ 170,000"
click at [1336, 529] on div "Edit the assumptions in yellow boxes. Input profit to calculate an offer price.…" at bounding box center [726, 616] width 1450 height 632
click at [1207, 518] on input "$ 900,000" at bounding box center [1177, 521] width 114 height 22
type input "$ 800,000"
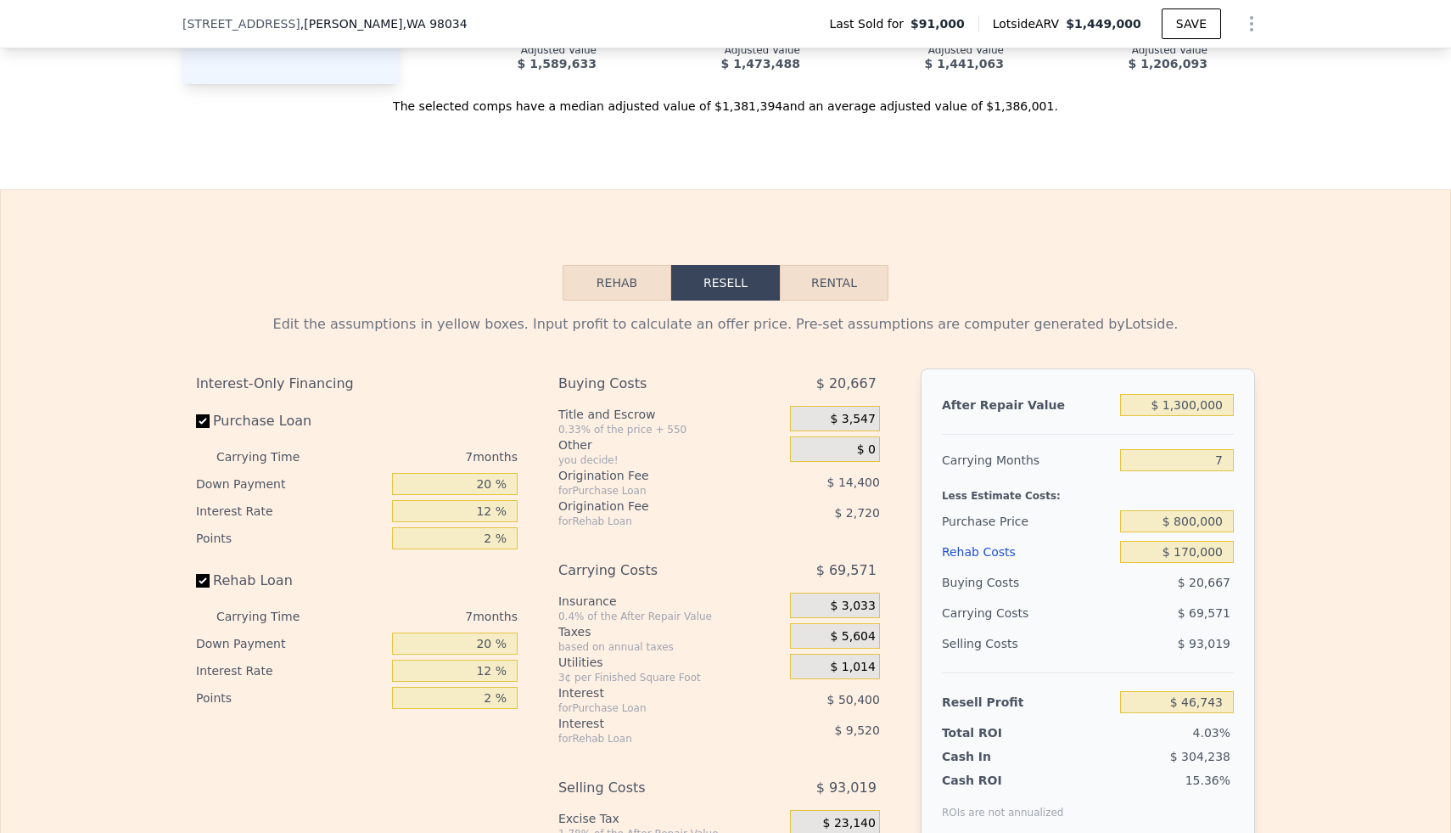
click at [1283, 540] on div "Edit the assumptions in yellow boxes. Input profit to calculate an offer price.…" at bounding box center [726, 616] width 1450 height 632
type input "$ 154,276"
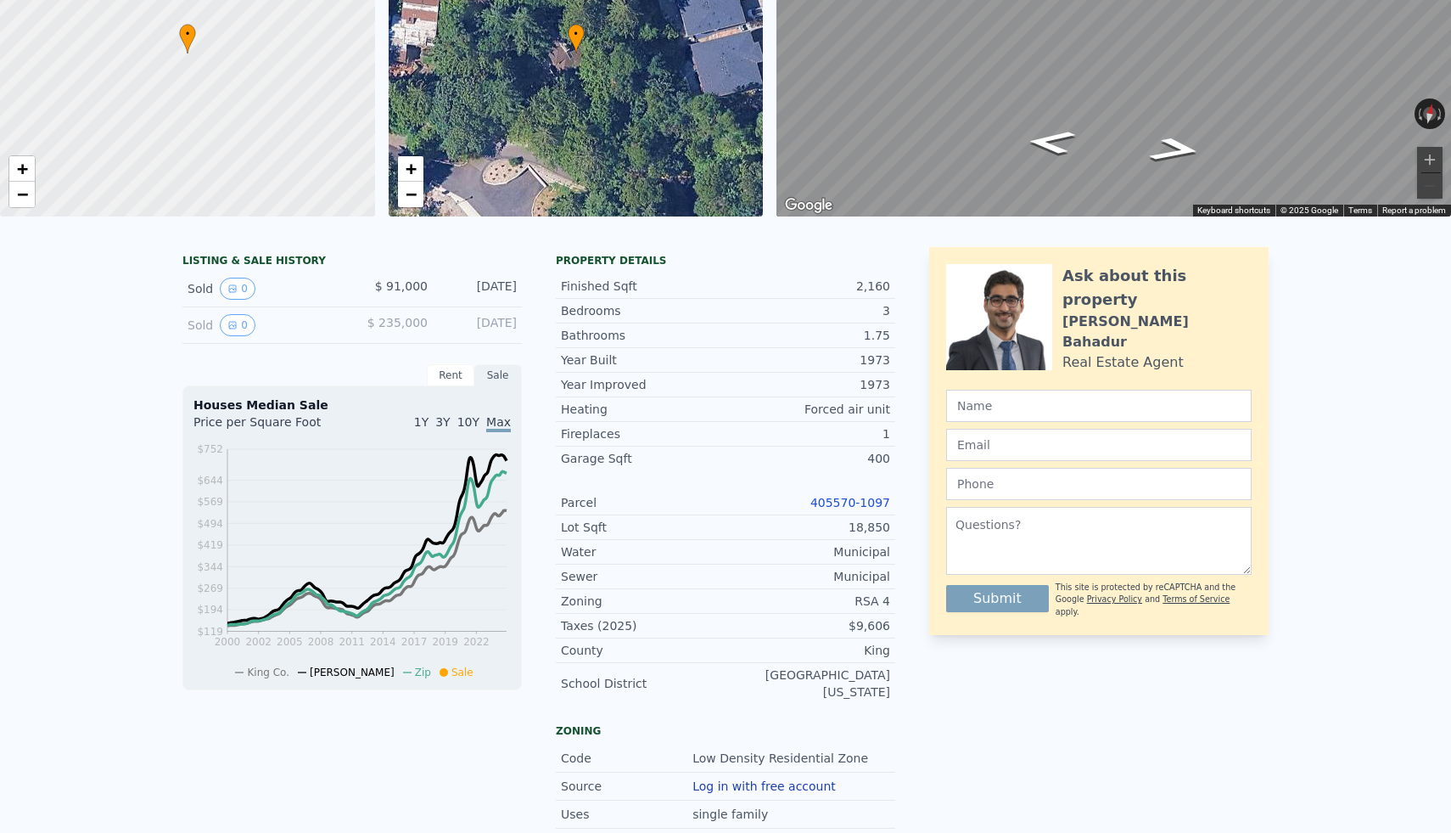
scroll to position [0, 0]
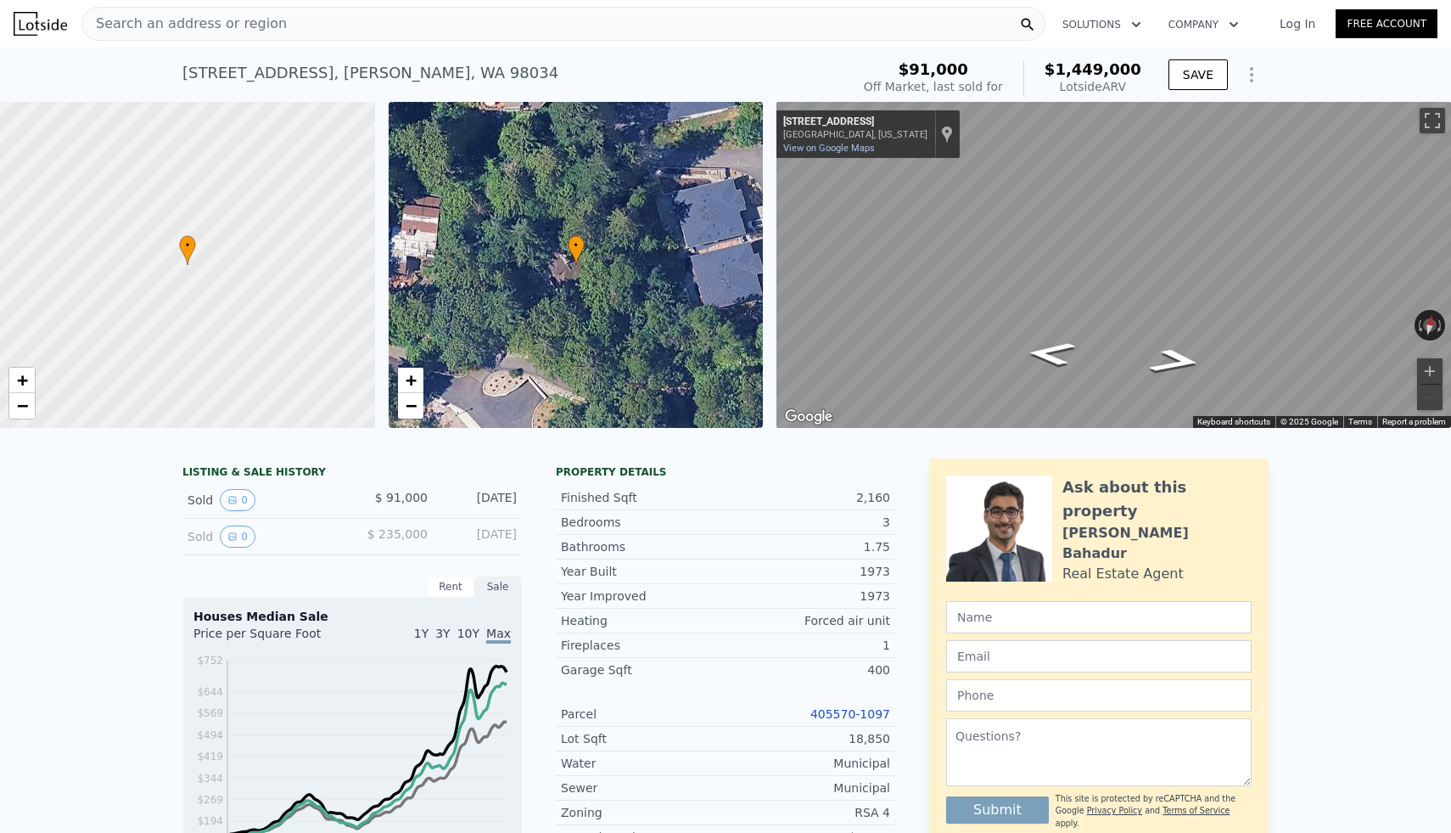
type input "$ 1,449,000"
type input "$ 0"
type input "$ 1,236,979"
click at [556, 28] on div "Search an address or region" at bounding box center [563, 24] width 964 height 34
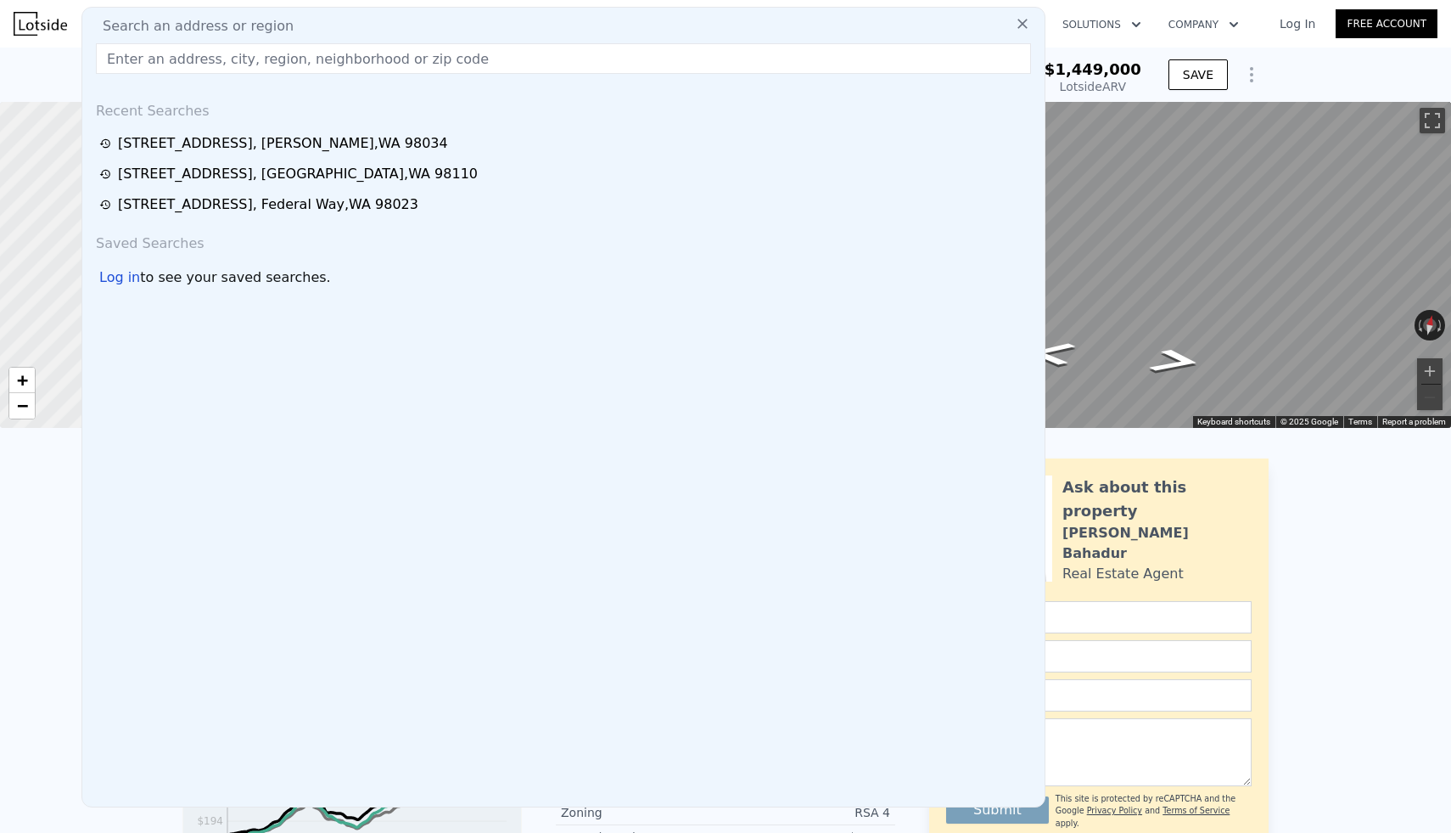
type input "[STREET_ADDRESS]"
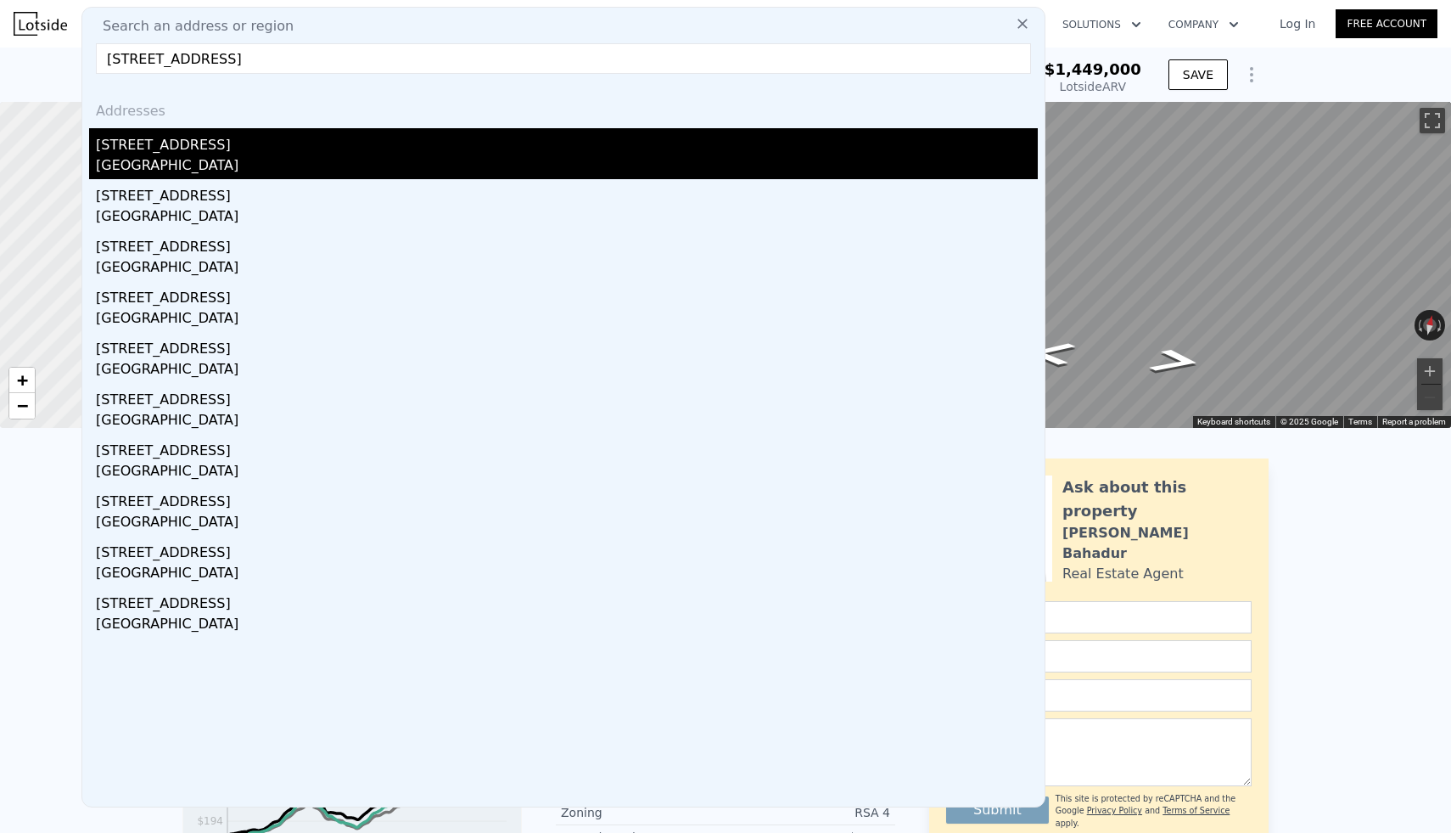
click at [183, 161] on div "[GEOGRAPHIC_DATA]" at bounding box center [567, 167] width 942 height 24
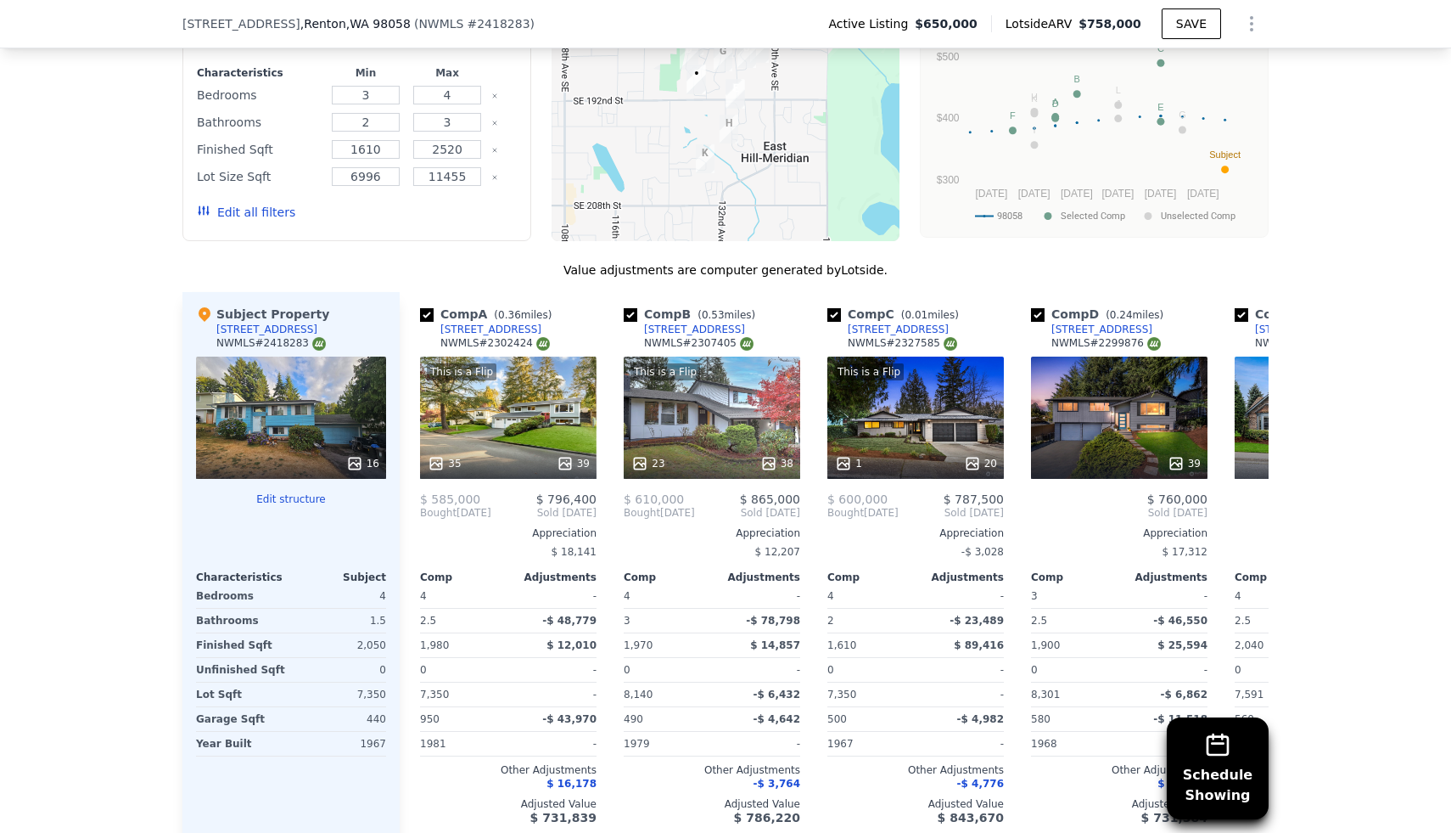
scroll to position [1507, 0]
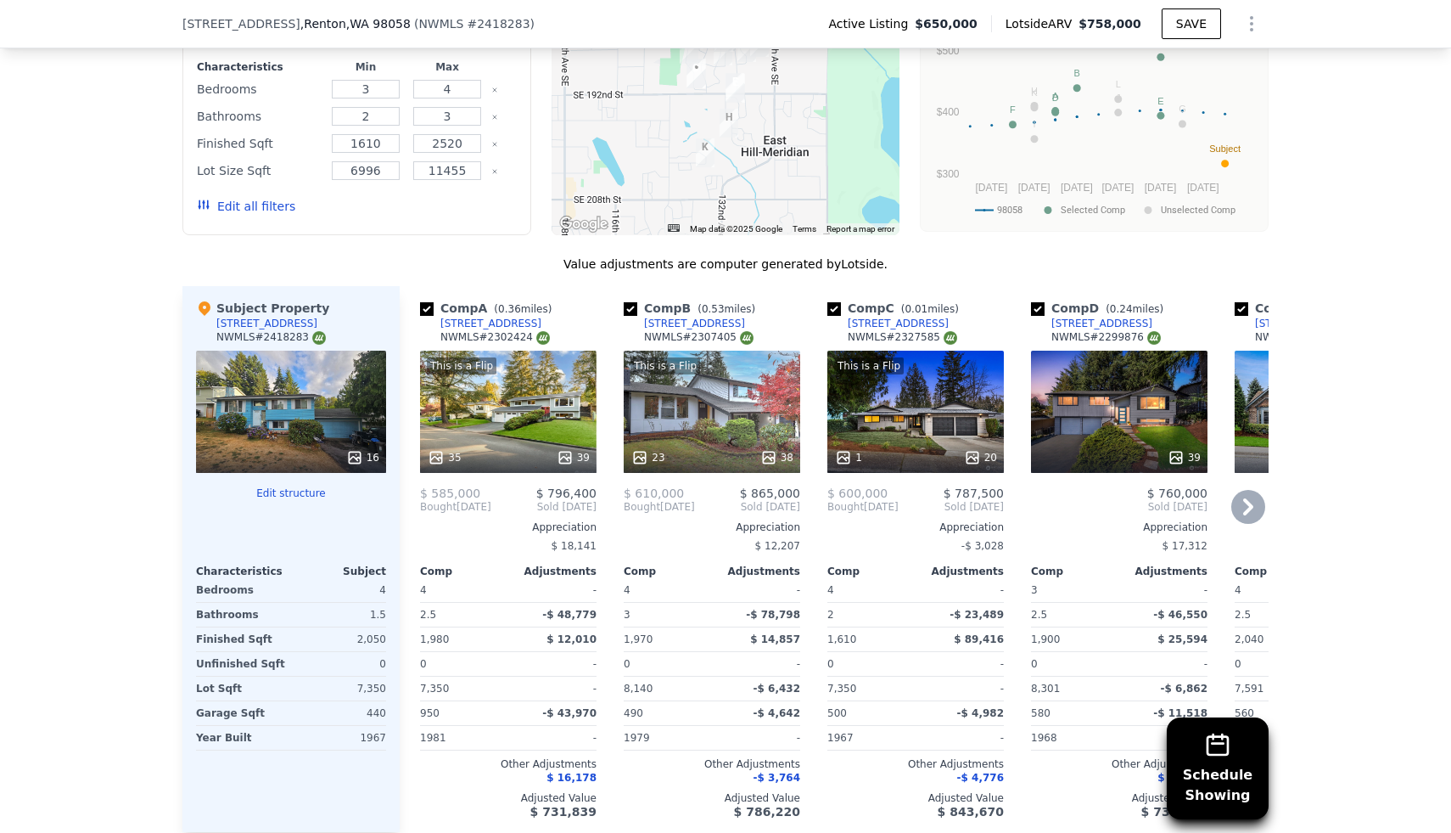
click at [972, 455] on icon at bounding box center [972, 457] width 17 height 17
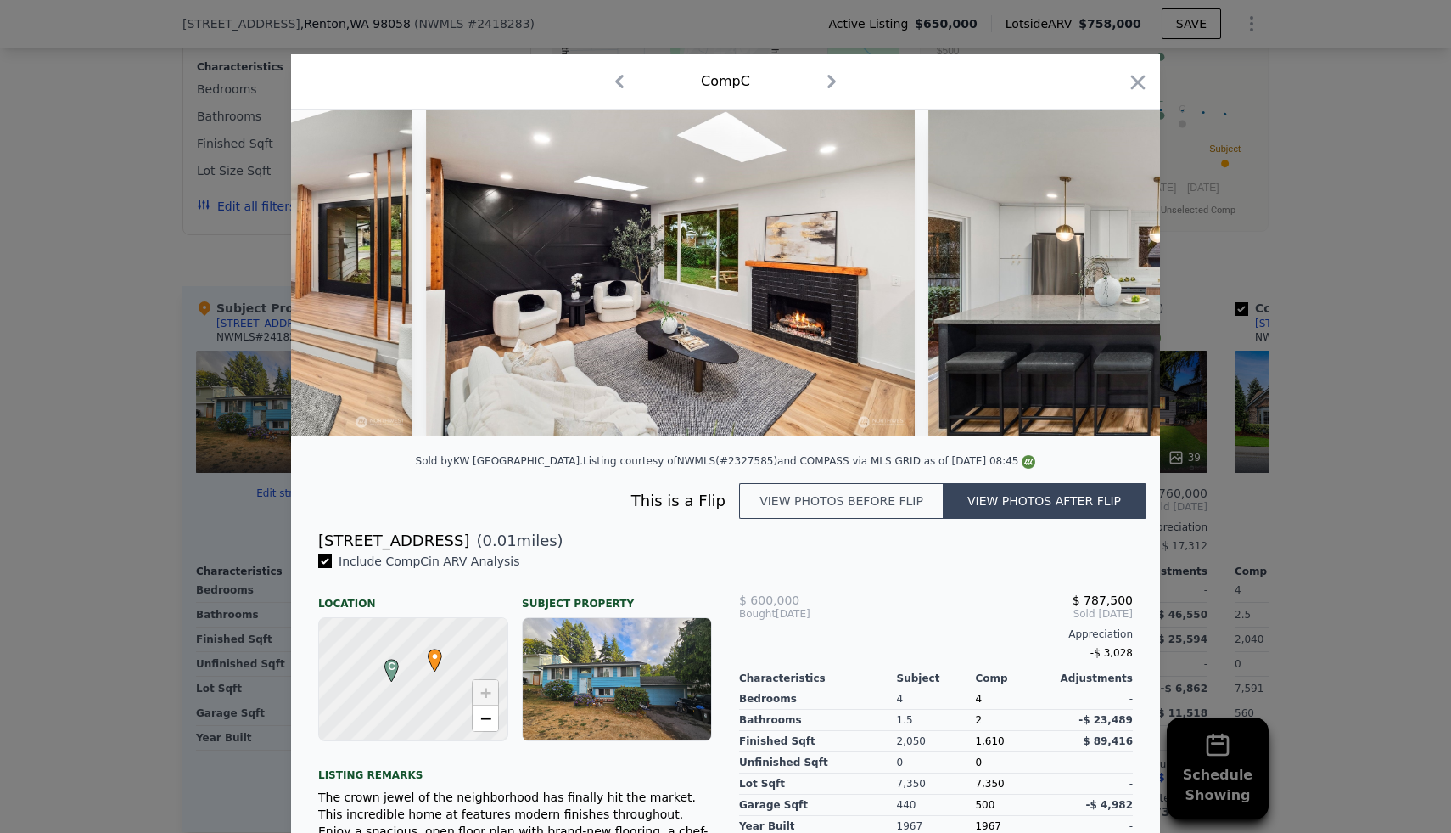
scroll to position [0, 3358]
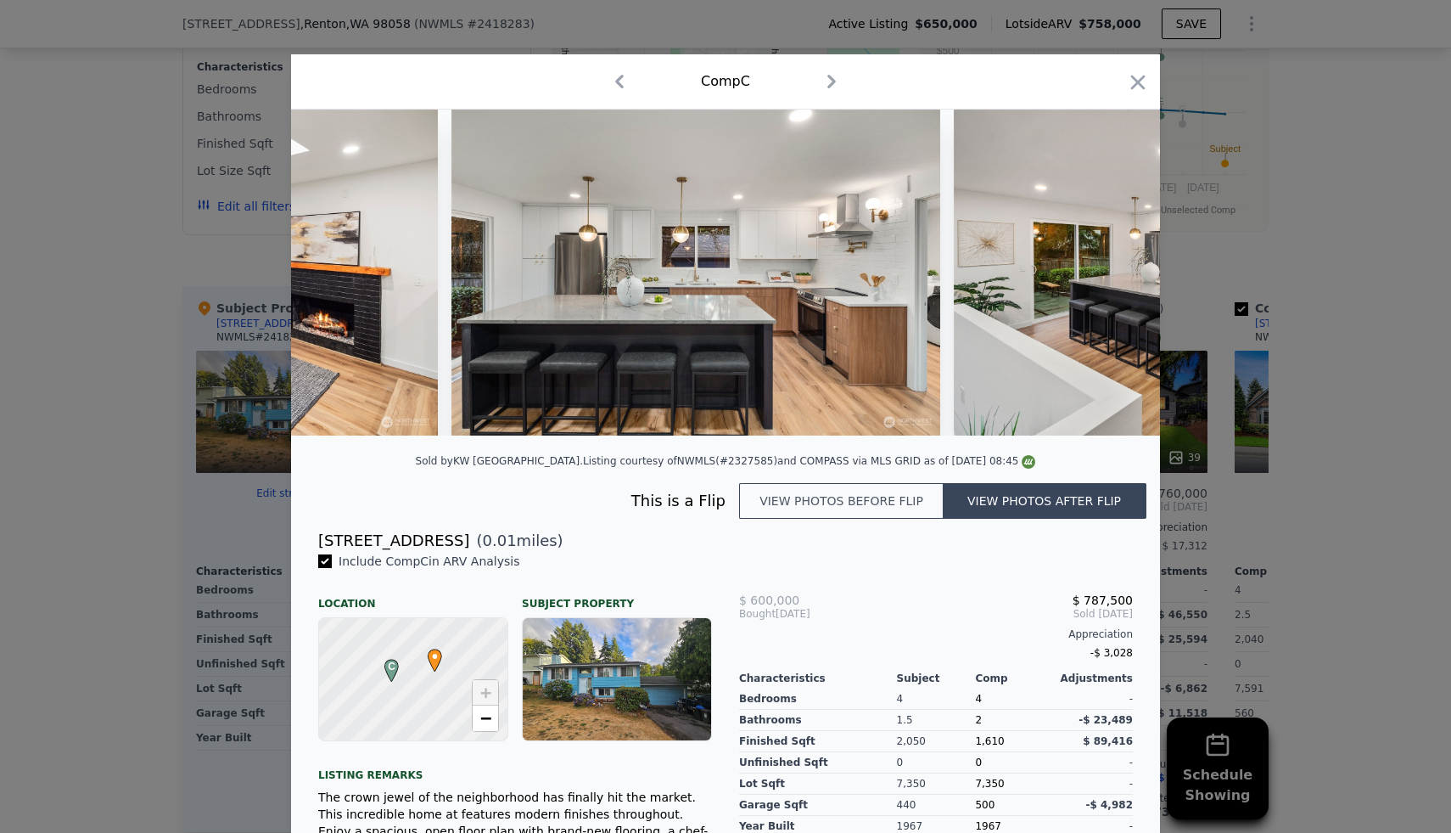
click at [1349, 225] on div at bounding box center [725, 416] width 1451 height 833
